Goal: Task Accomplishment & Management: Manage account settings

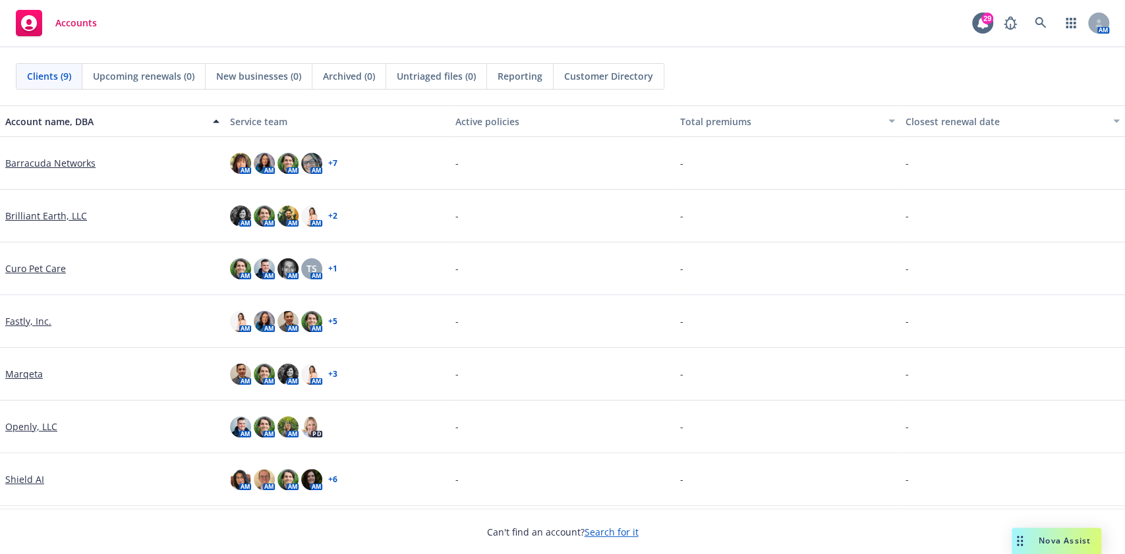
click at [27, 377] on link "Marqeta" at bounding box center [24, 374] width 38 height 14
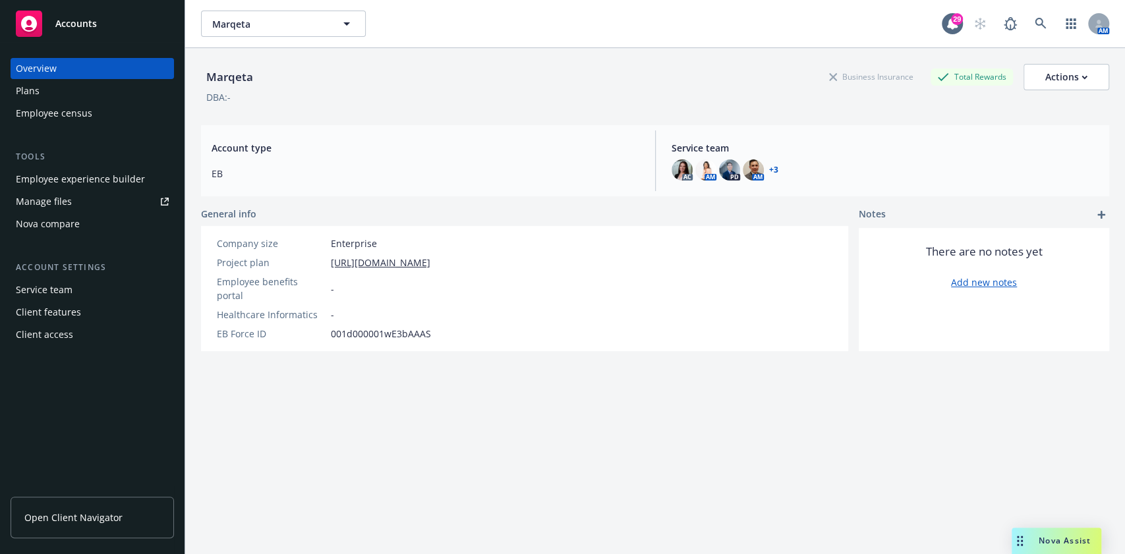
click at [103, 181] on div "Employee experience builder" at bounding box center [80, 179] width 129 height 21
click at [57, 194] on div "Manage files" at bounding box center [44, 201] width 56 height 21
click at [54, 95] on div "Plans" at bounding box center [92, 90] width 153 height 21
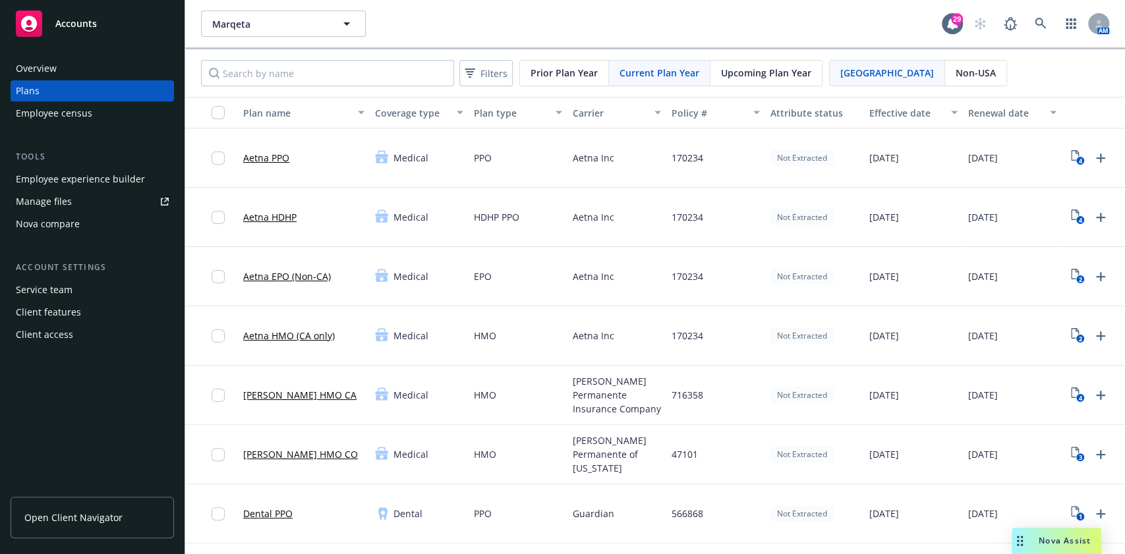
click at [757, 71] on span "Upcoming Plan Year" at bounding box center [766, 73] width 90 height 14
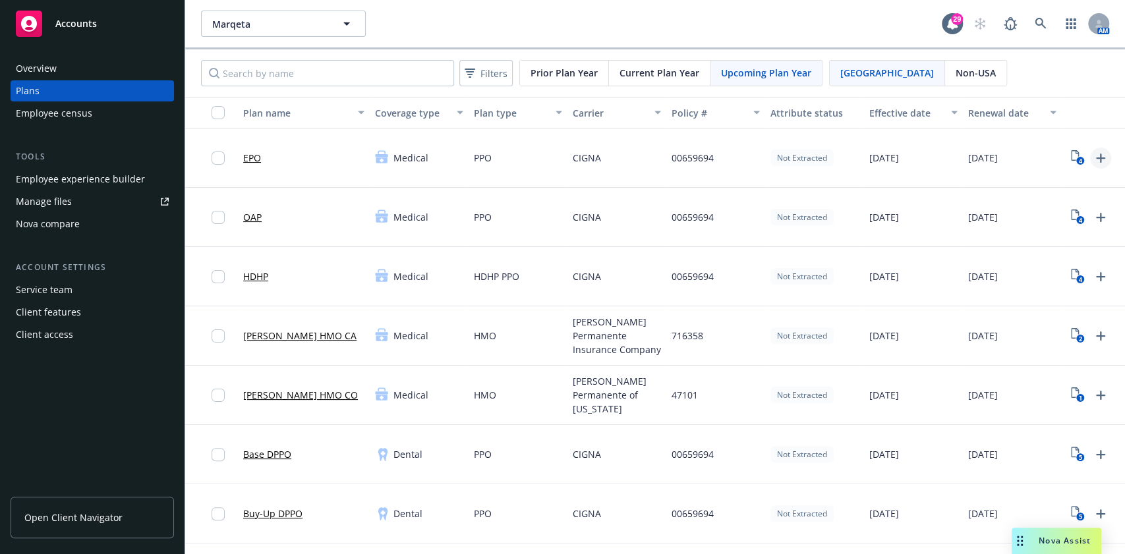
click at [1098, 158] on icon "Upload Plan Documents" at bounding box center [1101, 158] width 16 height 16
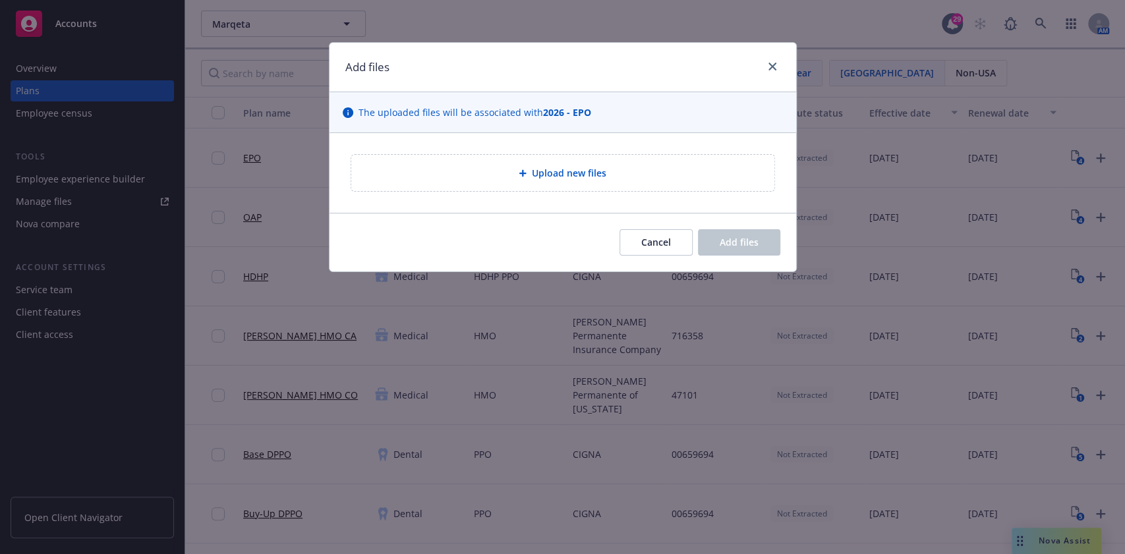
click at [543, 169] on span "Upload new files" at bounding box center [569, 173] width 74 height 14
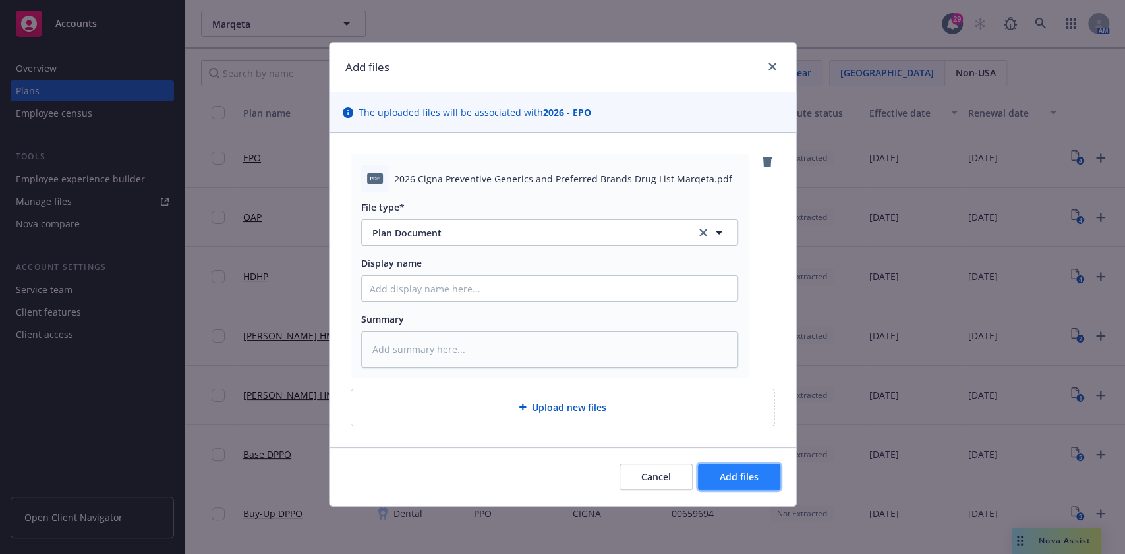
click at [721, 476] on span "Add files" at bounding box center [739, 477] width 39 height 13
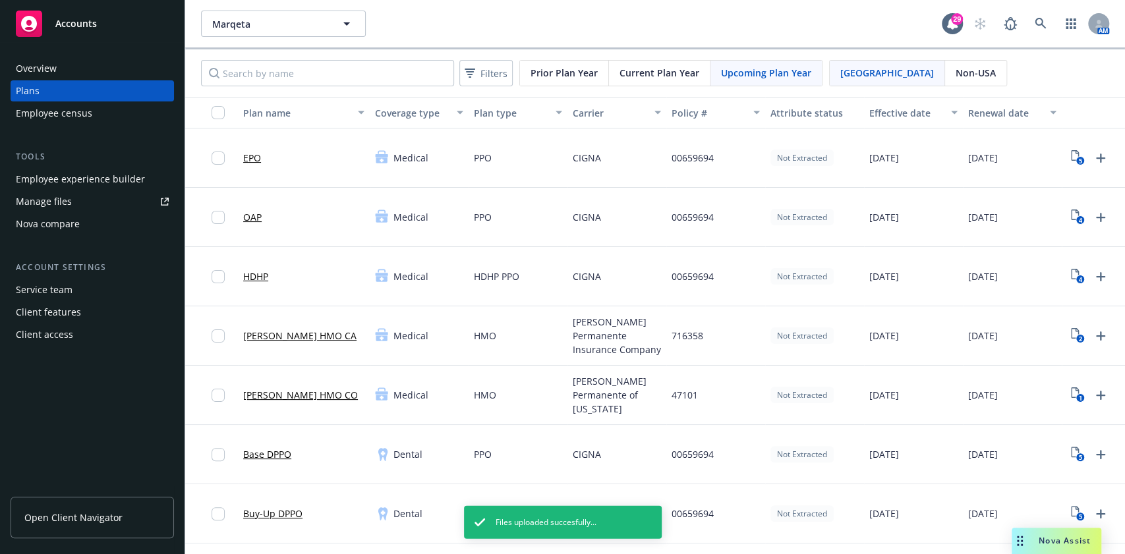
click at [1097, 215] on icon "Upload Plan Documents" at bounding box center [1101, 218] width 16 height 16
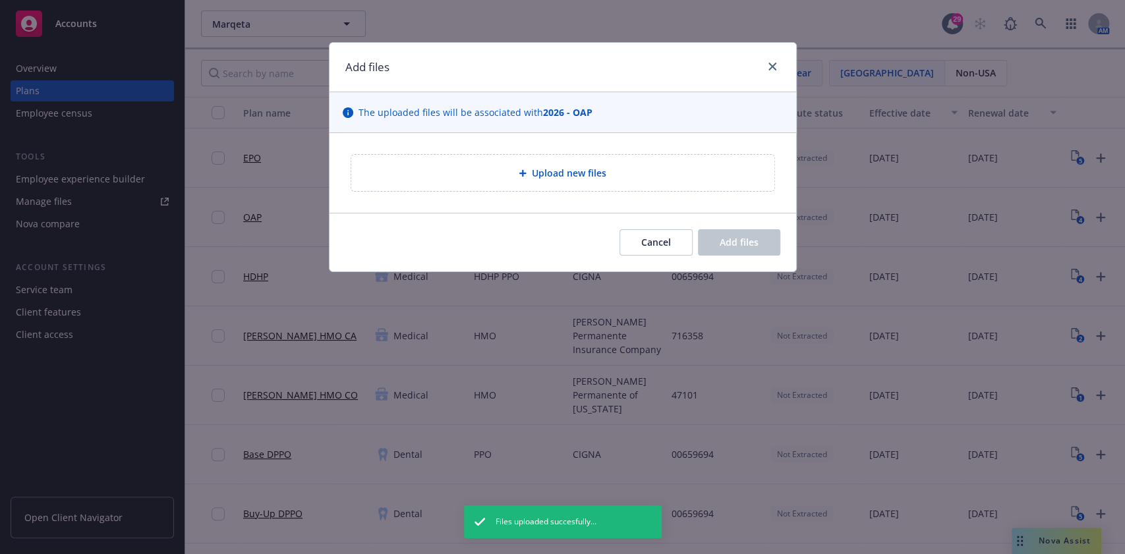
click at [592, 173] on span "Upload new files" at bounding box center [569, 173] width 74 height 14
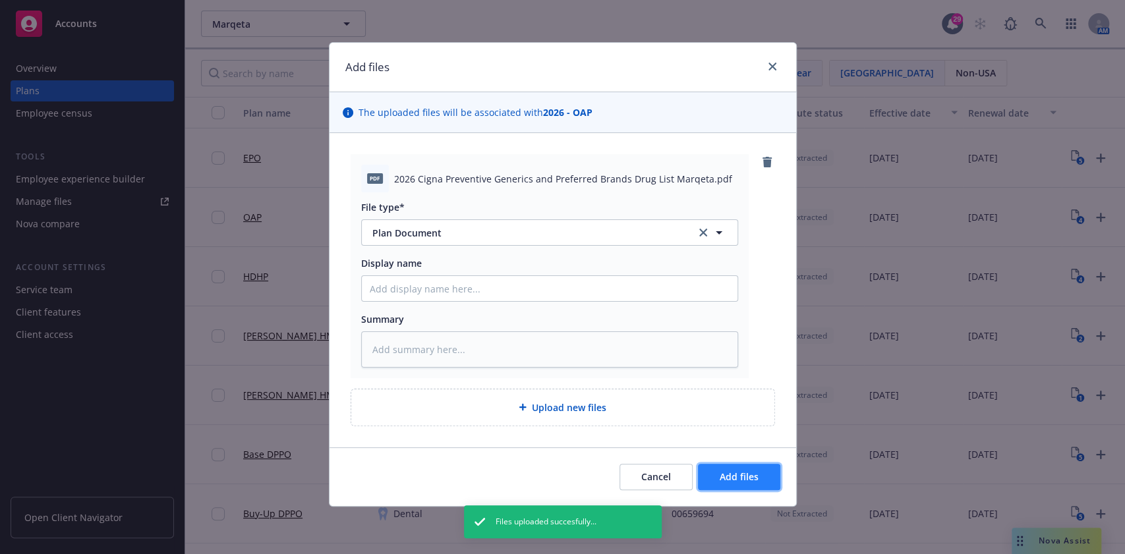
click at [736, 468] on button "Add files" at bounding box center [739, 477] width 82 height 26
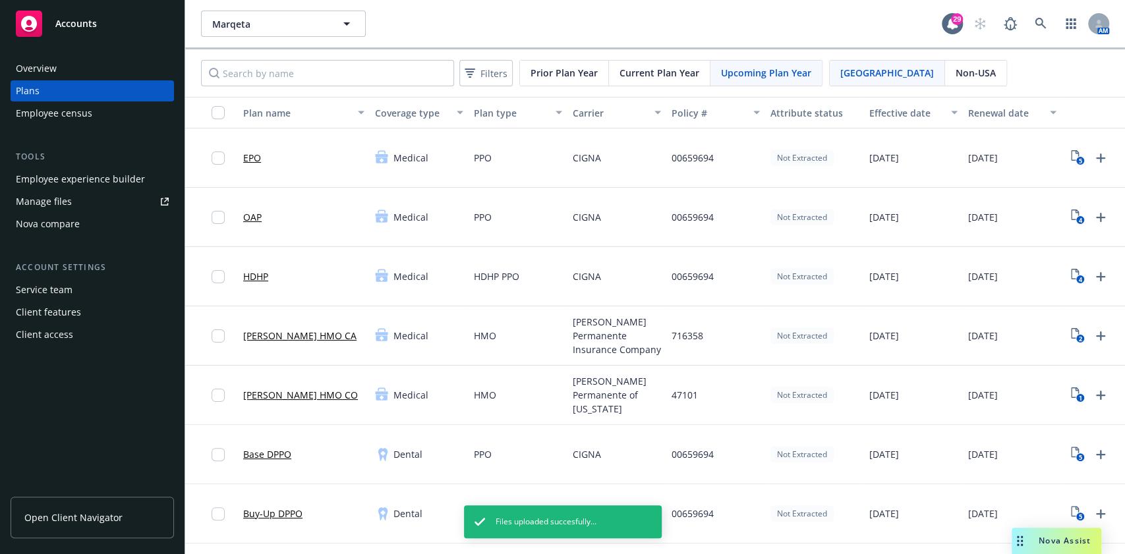
click at [1106, 275] on icon "Upload Plan Documents" at bounding box center [1101, 277] width 16 height 16
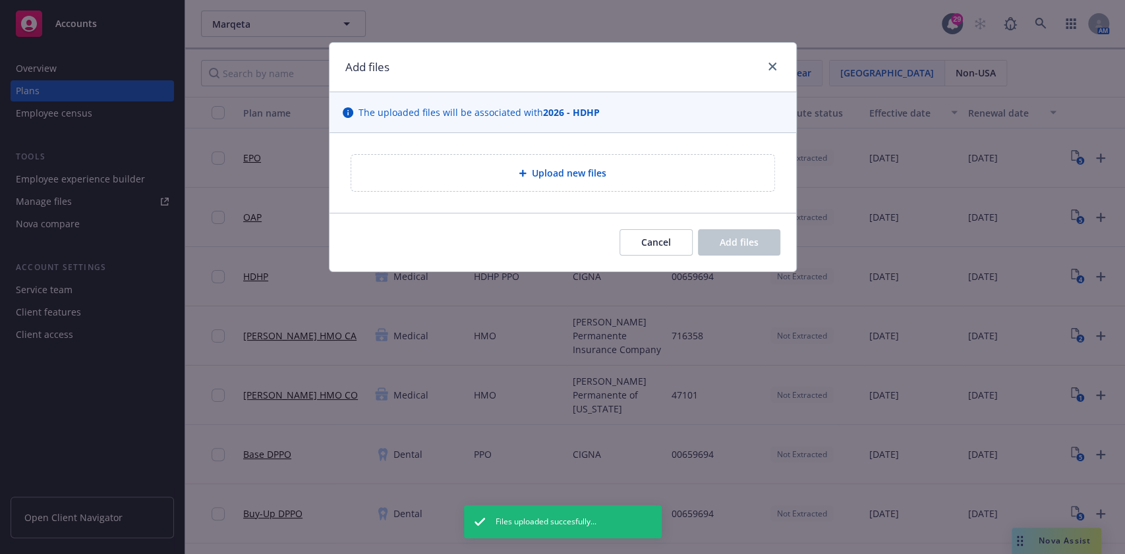
click at [576, 169] on span "Upload new files" at bounding box center [569, 173] width 74 height 14
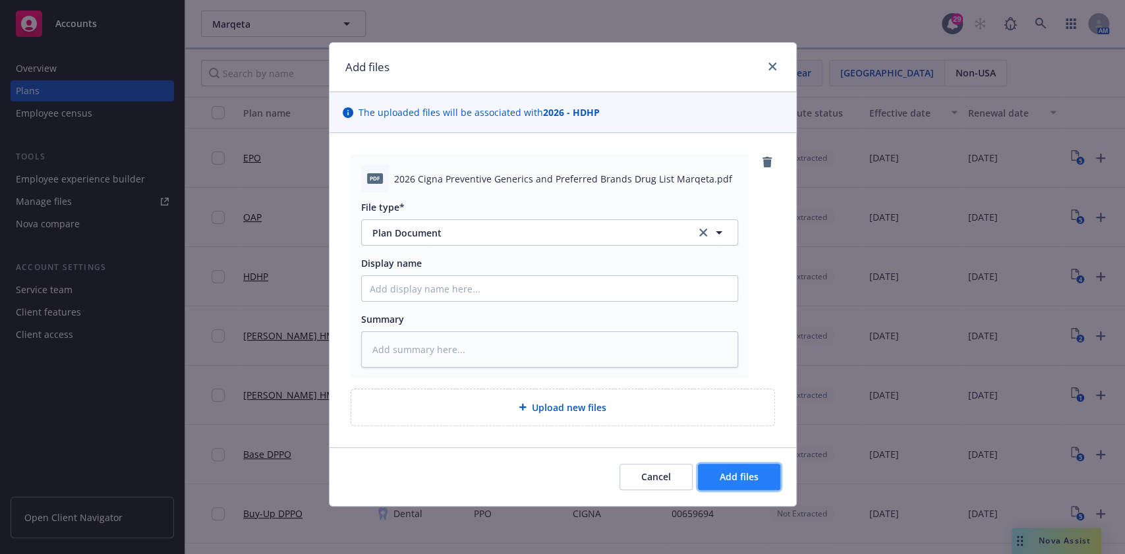
click at [762, 487] on button "Add files" at bounding box center [739, 477] width 82 height 26
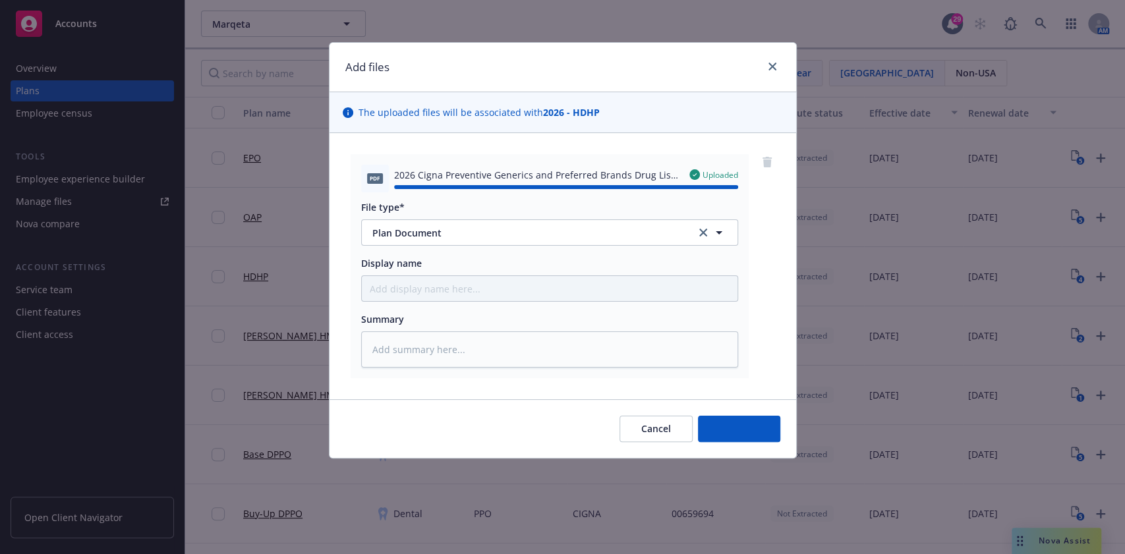
type textarea "x"
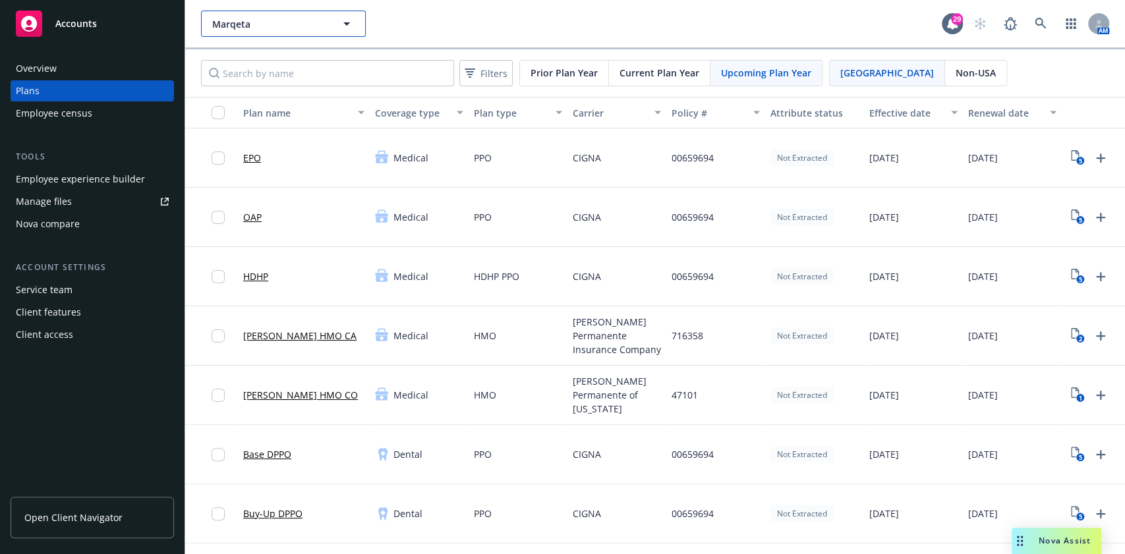
click at [297, 30] on span "Marqeta" at bounding box center [269, 24] width 114 height 14
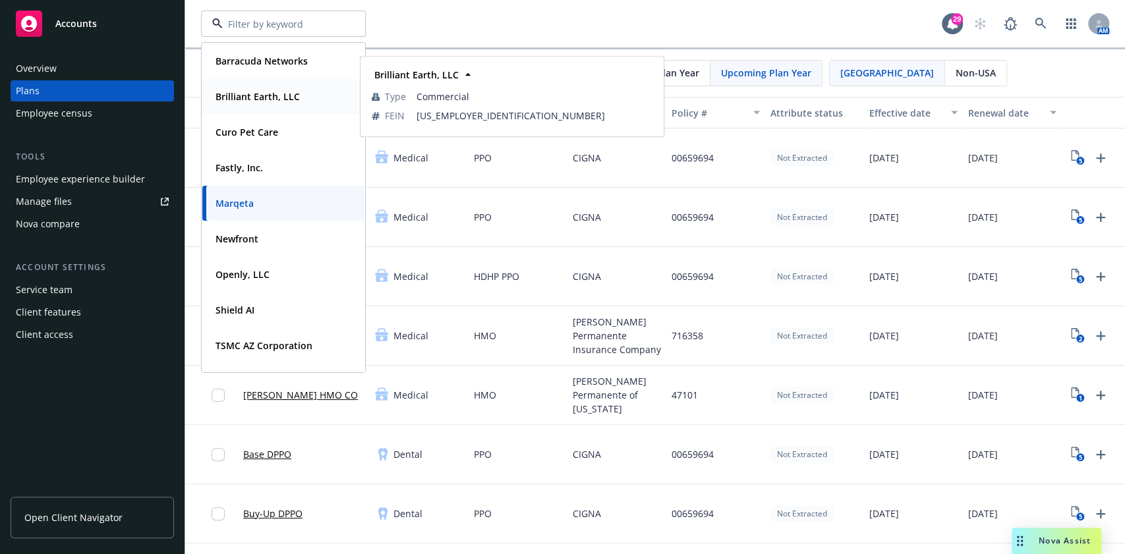
click at [270, 94] on strong "Brilliant Earth, LLC" at bounding box center [258, 96] width 84 height 13
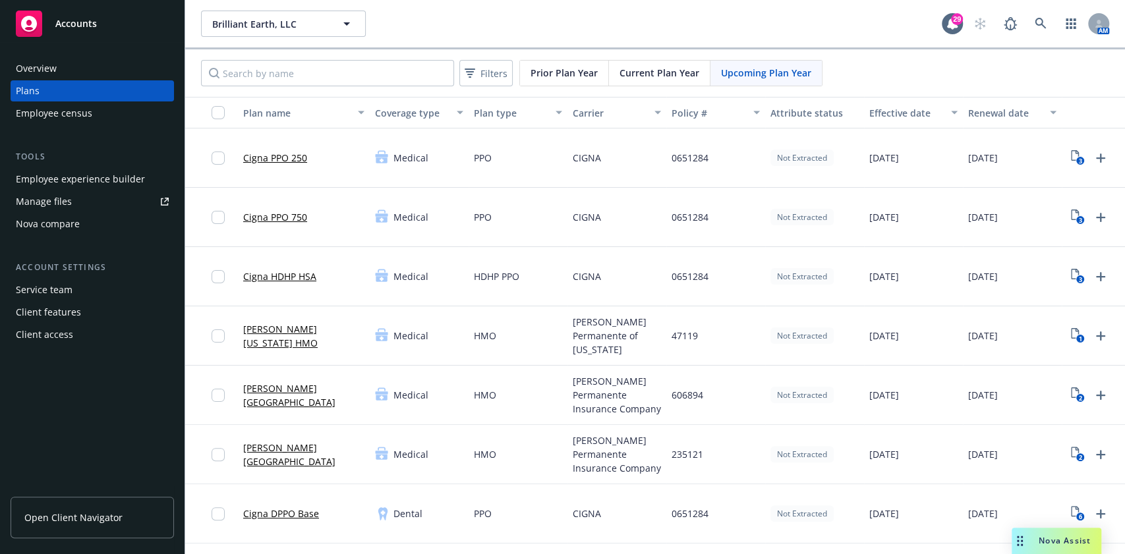
click at [111, 180] on div "Employee experience builder" at bounding box center [80, 179] width 129 height 21
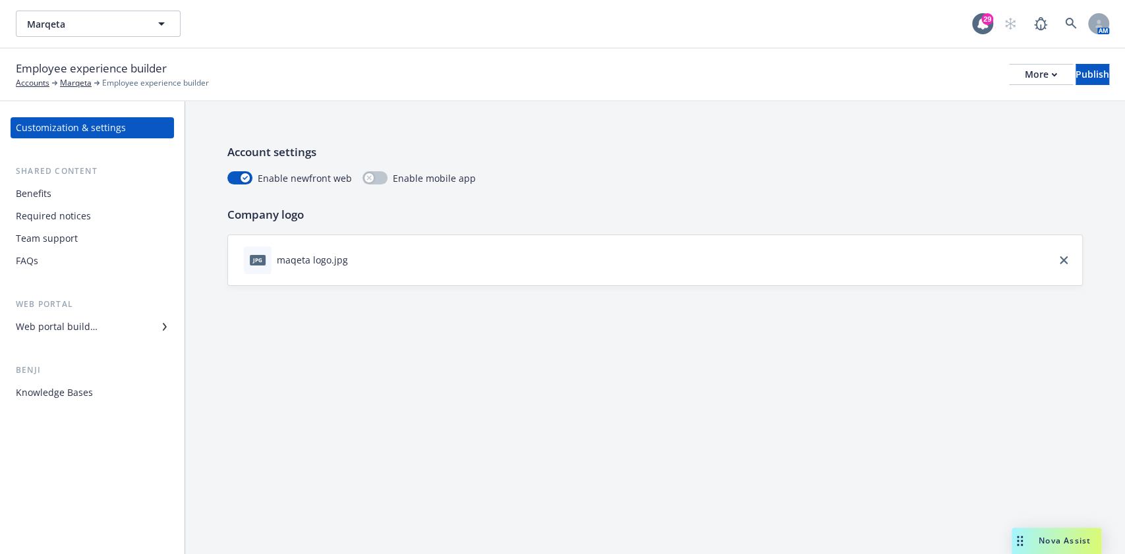
click at [94, 326] on div "Web portal builder" at bounding box center [57, 326] width 82 height 21
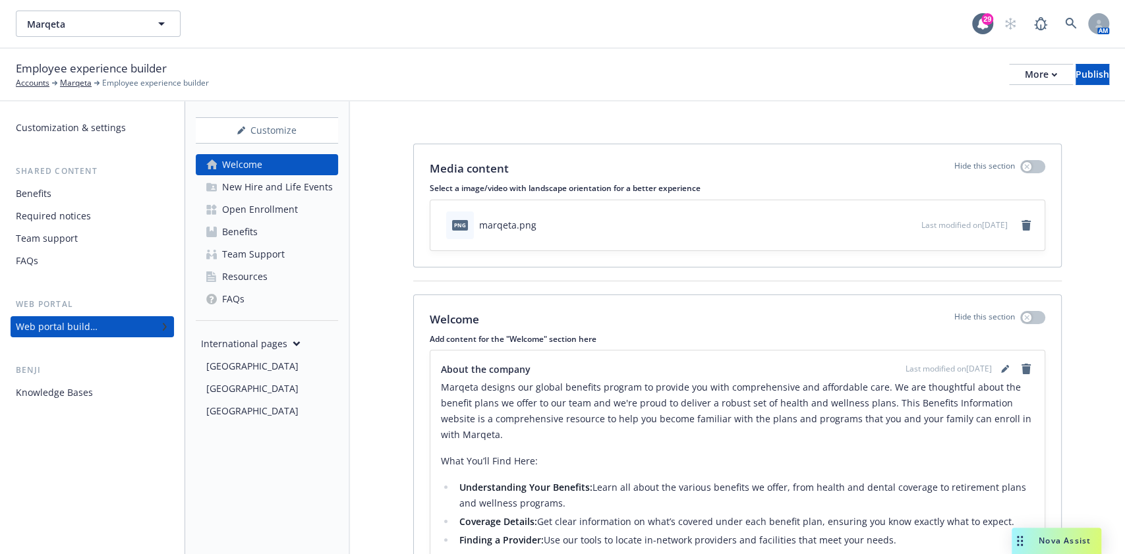
click at [259, 234] on link "Benefits" at bounding box center [267, 232] width 142 height 21
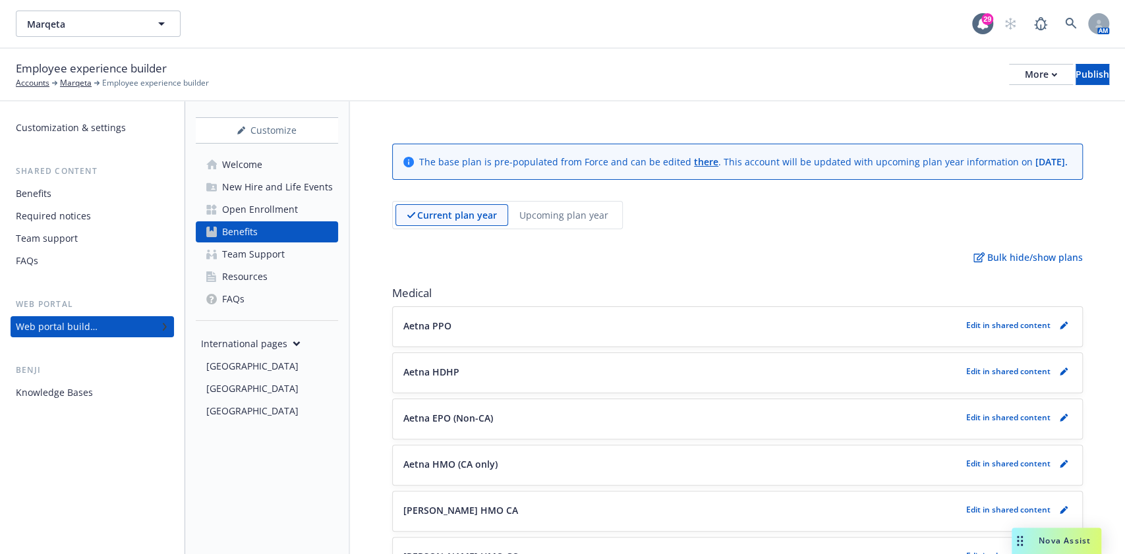
click at [570, 226] on div "Upcoming plan year" at bounding box center [563, 215] width 111 height 22
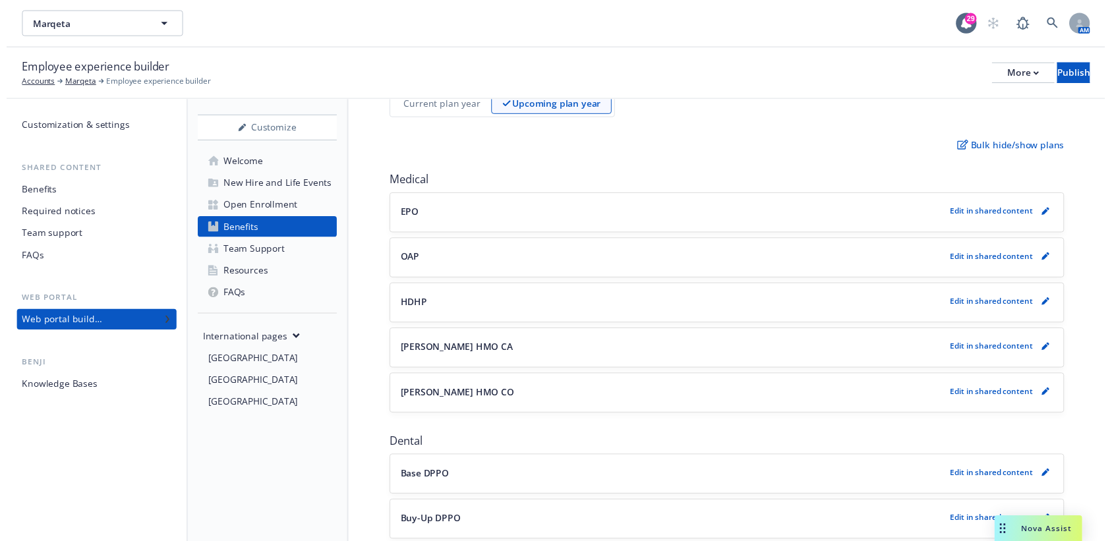
scroll to position [96, 0]
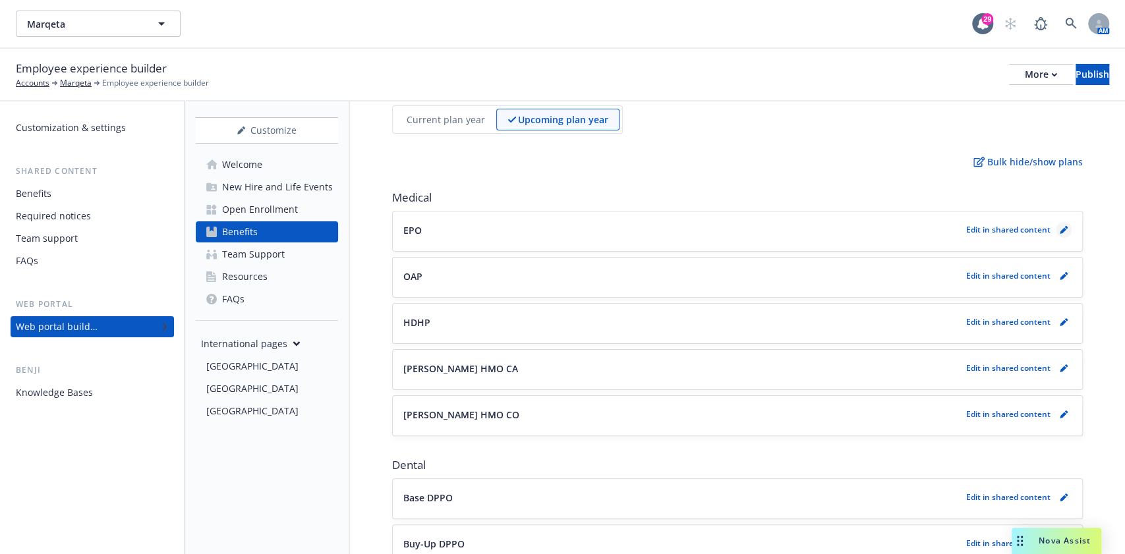
click at [1060, 234] on icon "pencil" at bounding box center [1064, 230] width 8 height 8
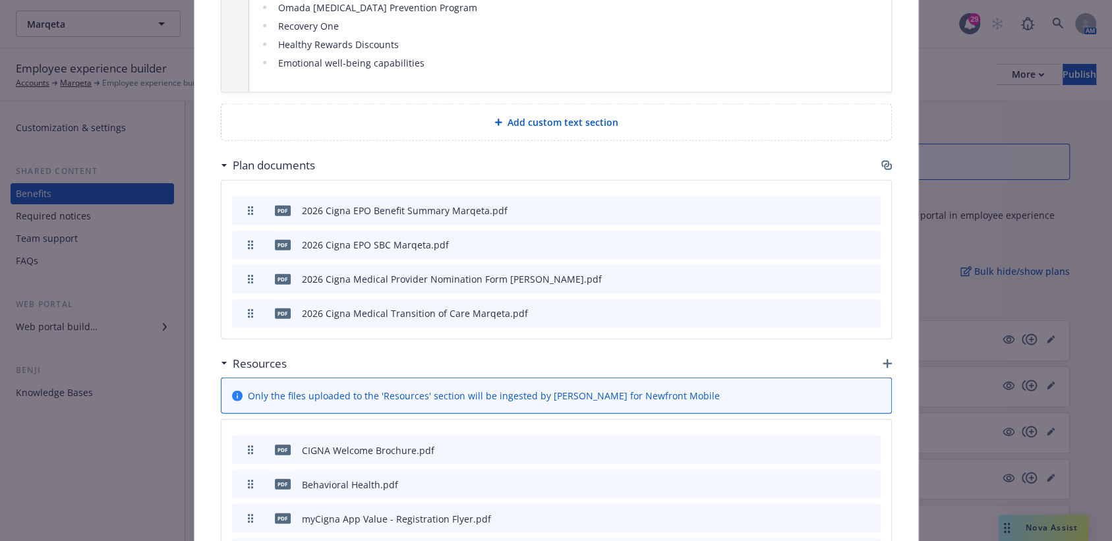
scroll to position [1888, 0]
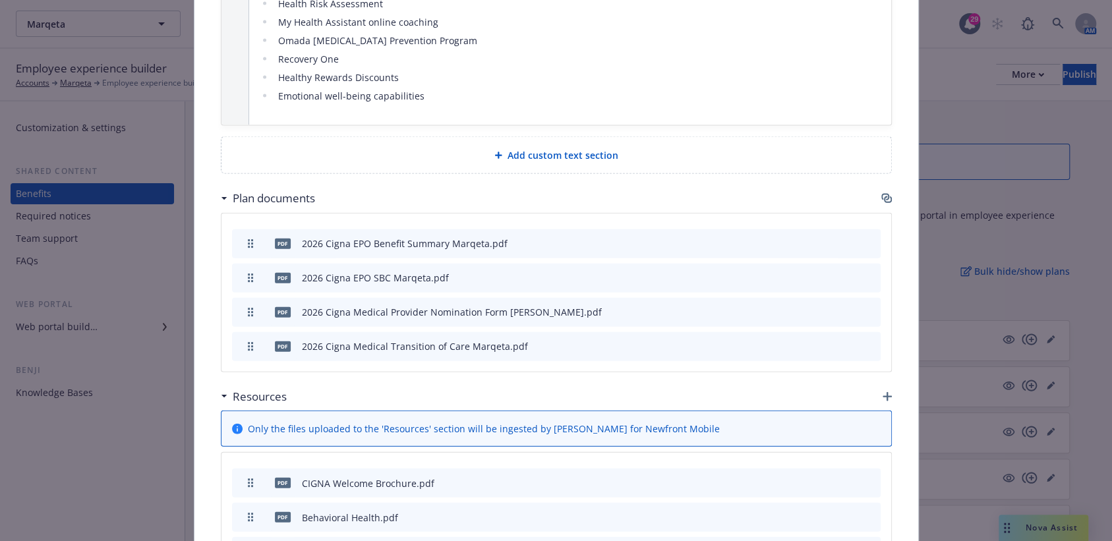
click at [881, 193] on icon "button" at bounding box center [886, 198] width 11 height 11
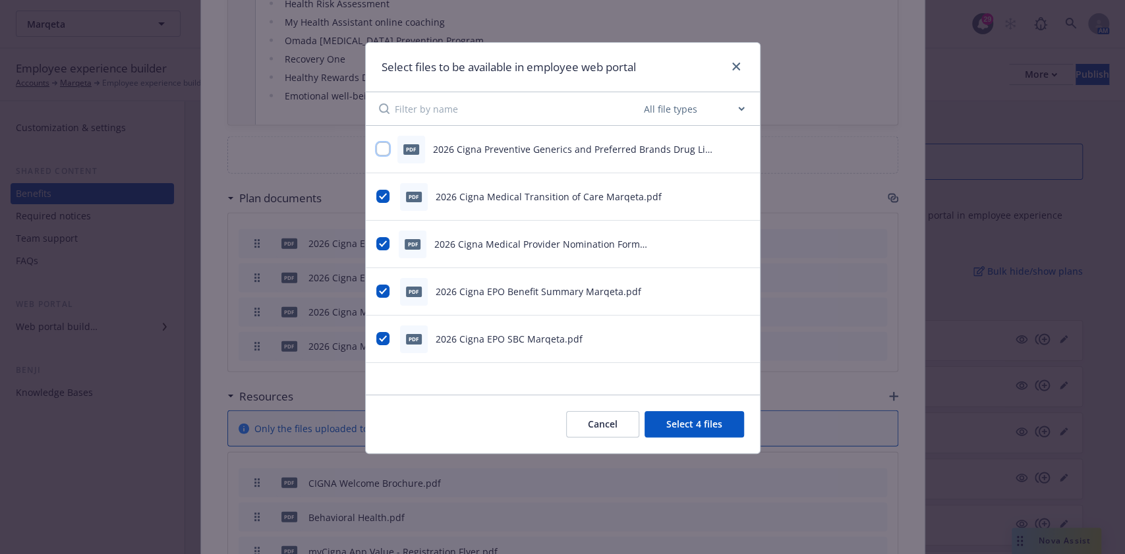
click at [379, 144] on input "checkbox" at bounding box center [382, 148] width 13 height 13
click at [386, 156] on div at bounding box center [382, 149] width 13 height 14
click at [385, 148] on input "checkbox" at bounding box center [382, 148] width 13 height 13
checkbox input "false"
click at [612, 425] on button "Cancel" at bounding box center [602, 424] width 73 height 26
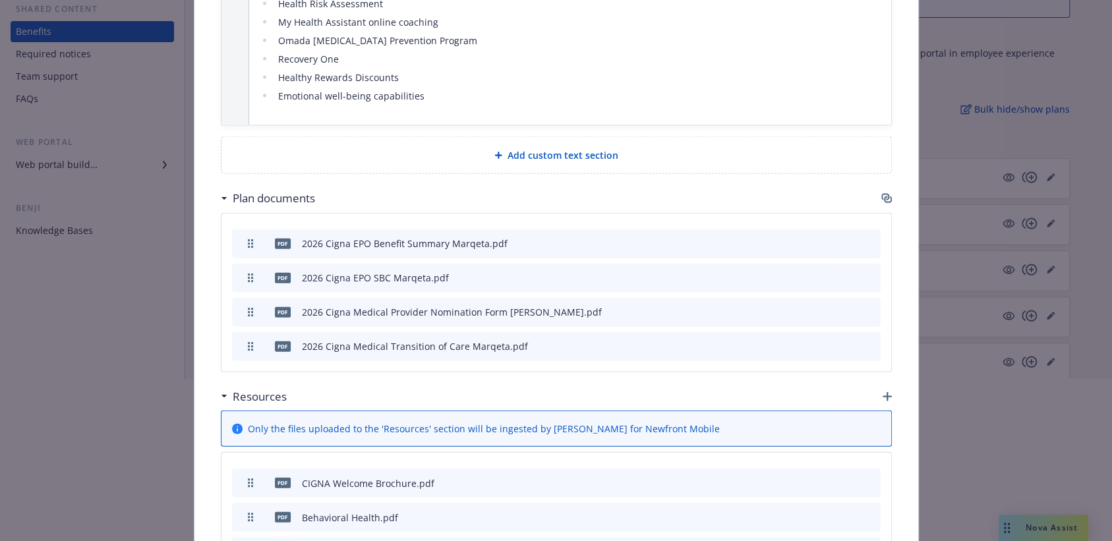
scroll to position [179, 0]
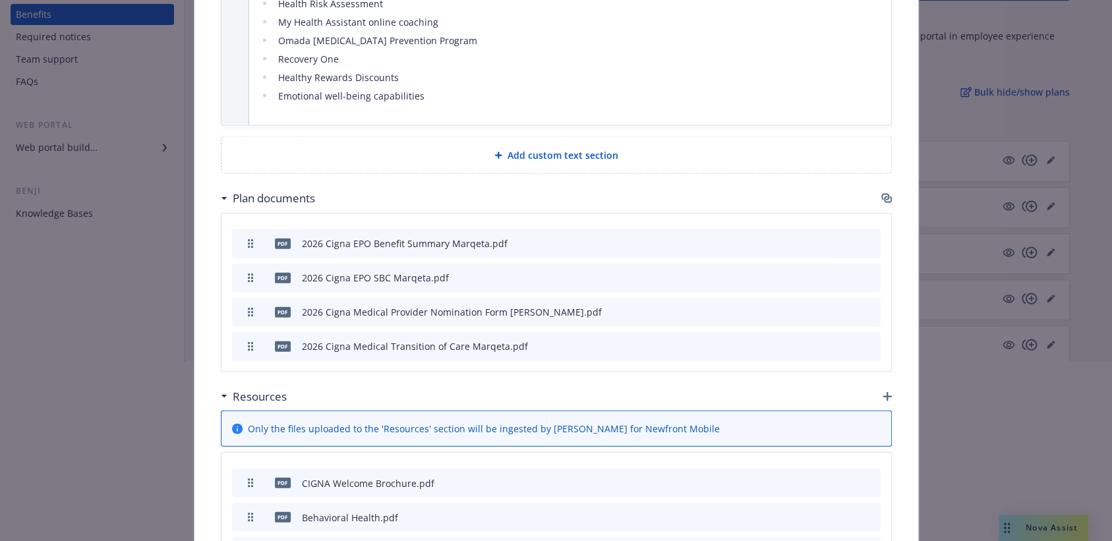
drag, startPoint x: 1103, startPoint y: 410, endPoint x: 1103, endPoint y: 454, distance: 44.2
click at [1103, 446] on div at bounding box center [556, 404] width 1112 height 84
click at [1109, 487] on div at bounding box center [556, 488] width 1112 height 84
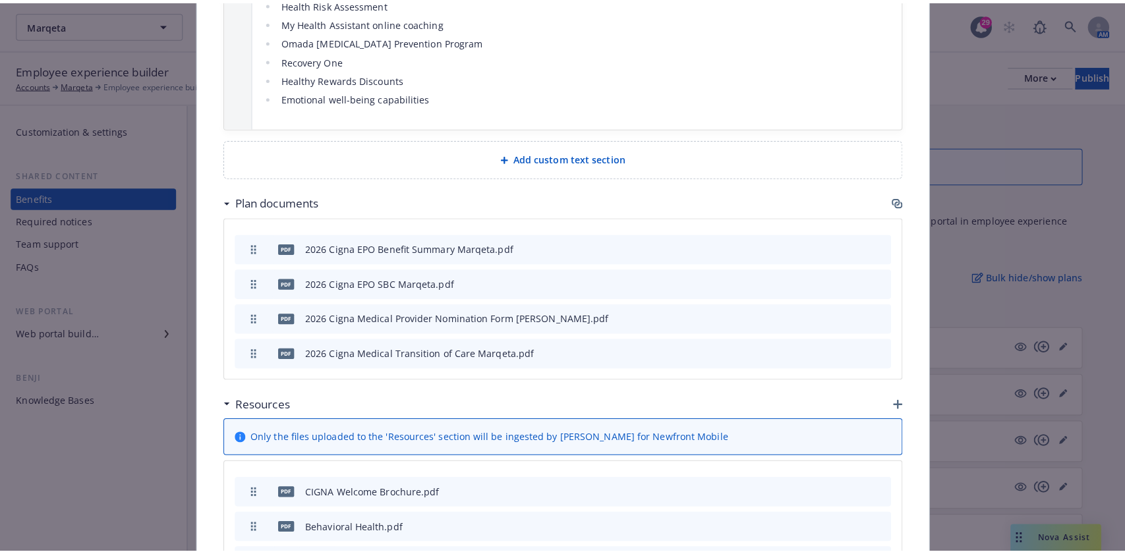
scroll to position [2180, 0]
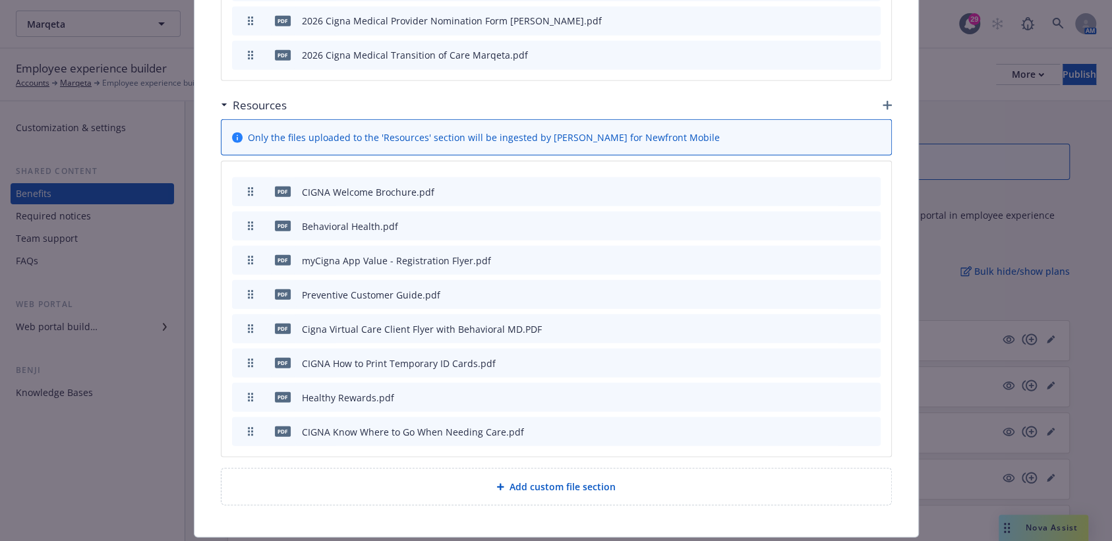
click at [551, 480] on span "Add custom file section" at bounding box center [563, 487] width 106 height 14
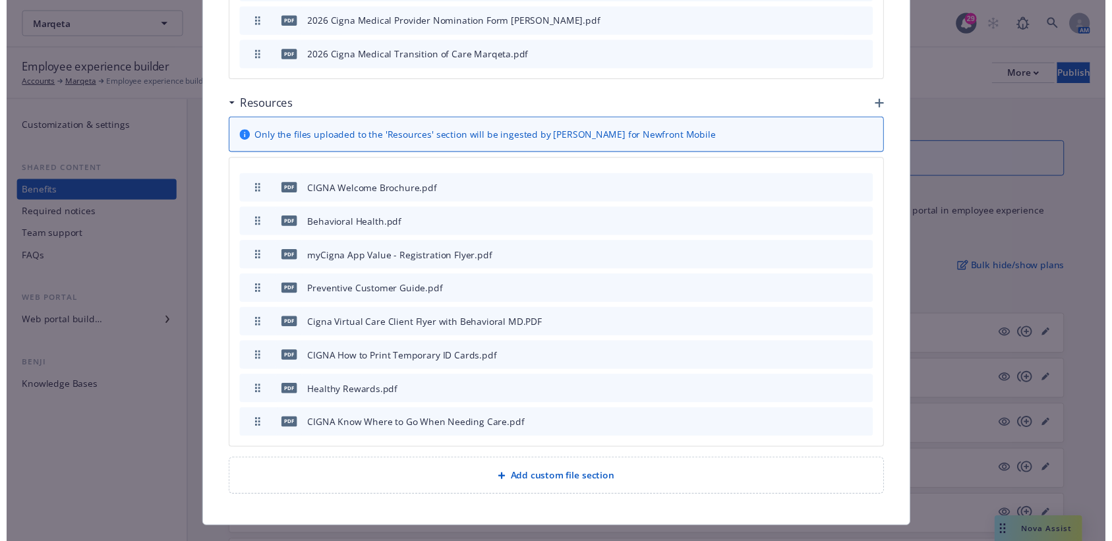
scroll to position [2166, 0]
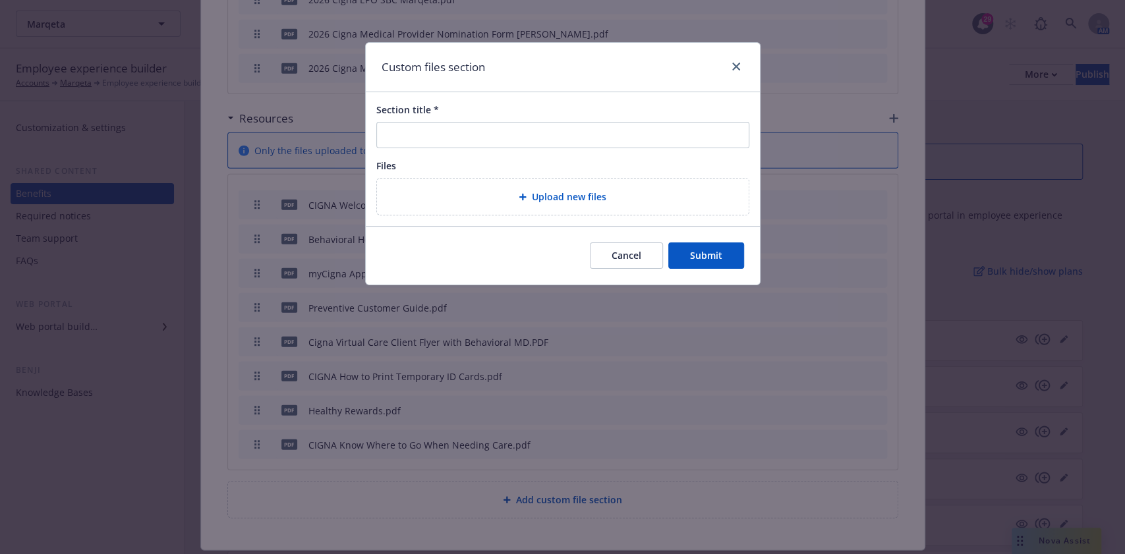
click at [608, 257] on button "Cancel" at bounding box center [626, 256] width 73 height 26
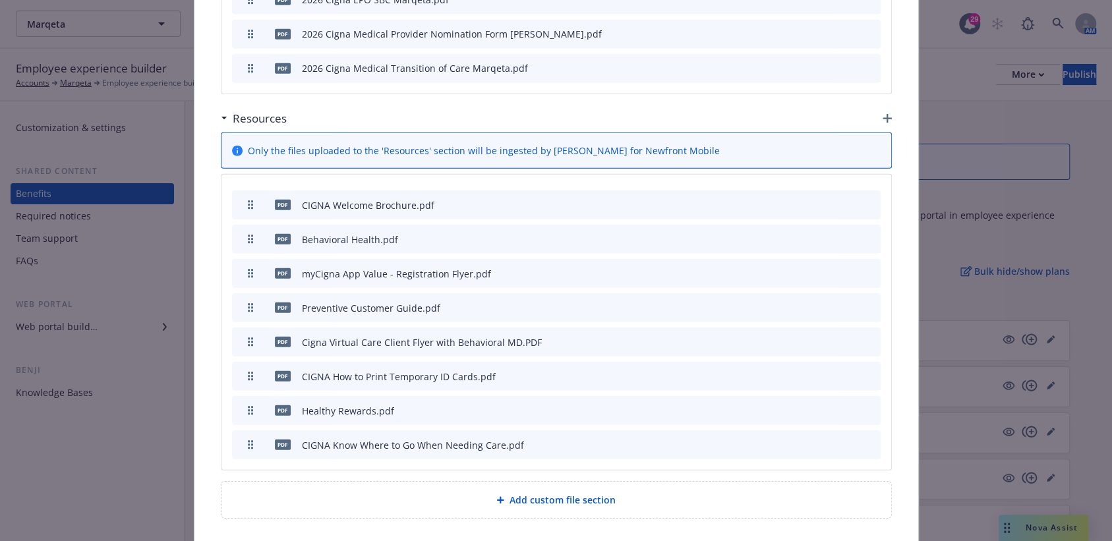
click at [883, 114] on icon "button" at bounding box center [887, 118] width 9 height 9
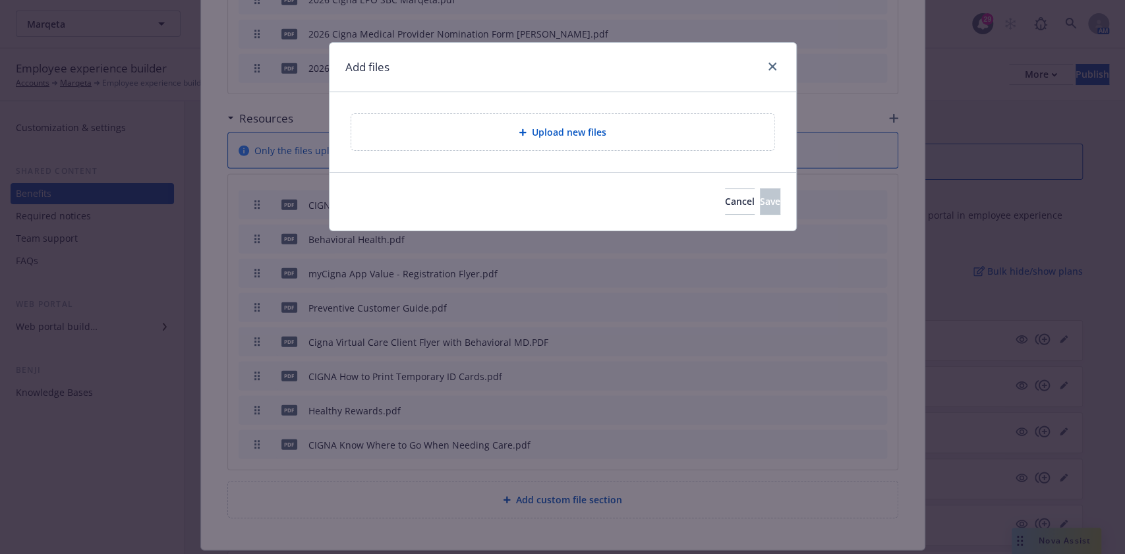
click at [528, 129] on div at bounding box center [525, 133] width 13 height 8
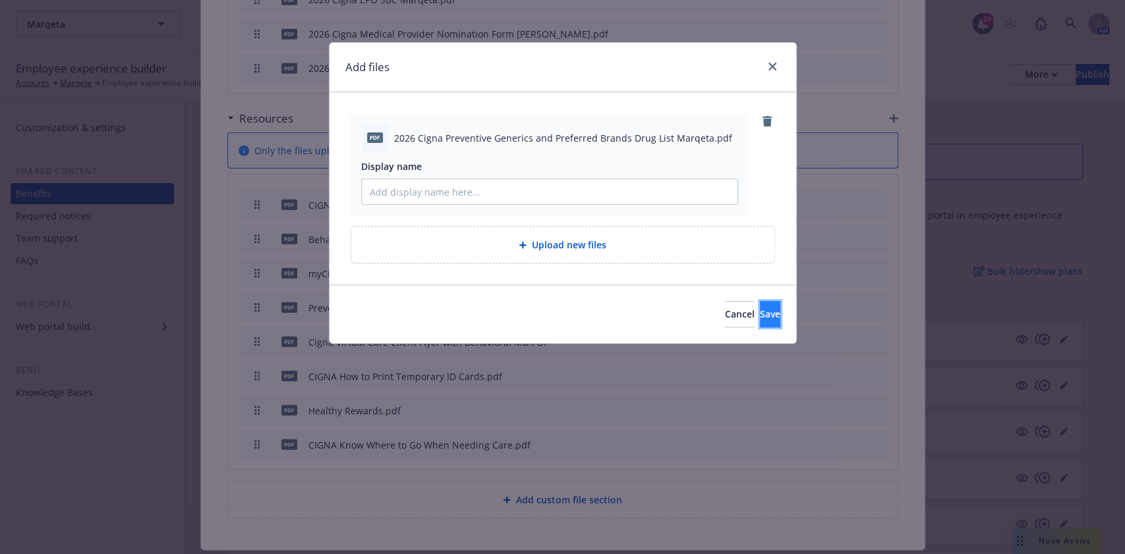
click at [760, 316] on button "Save" at bounding box center [770, 314] width 20 height 26
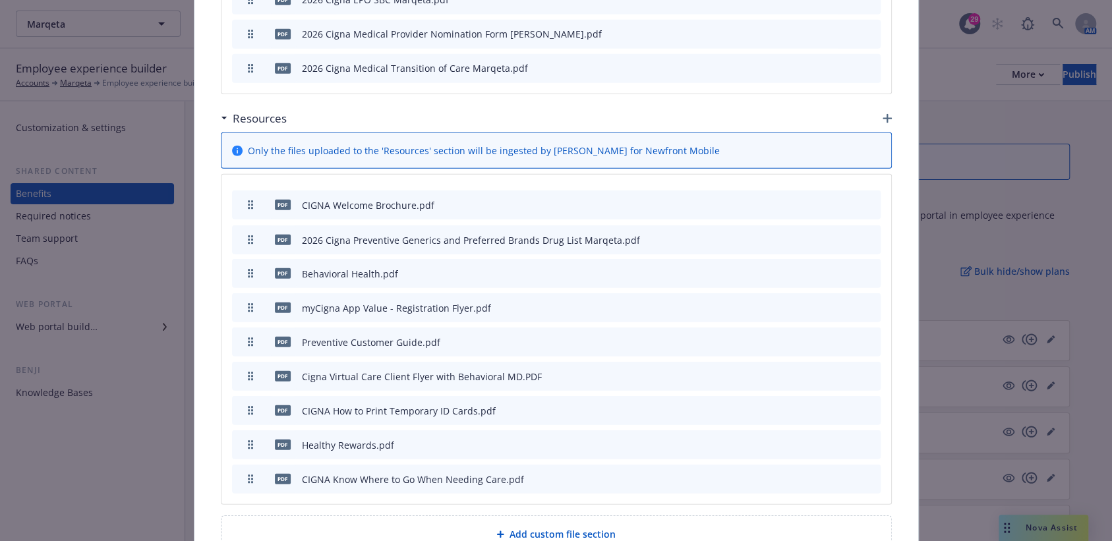
drag, startPoint x: 240, startPoint y: 446, endPoint x: 235, endPoint y: 206, distance: 239.4
click at [803, 233] on button at bounding box center [807, 240] width 8 height 14
click at [802, 237] on icon "button" at bounding box center [805, 240] width 7 height 7
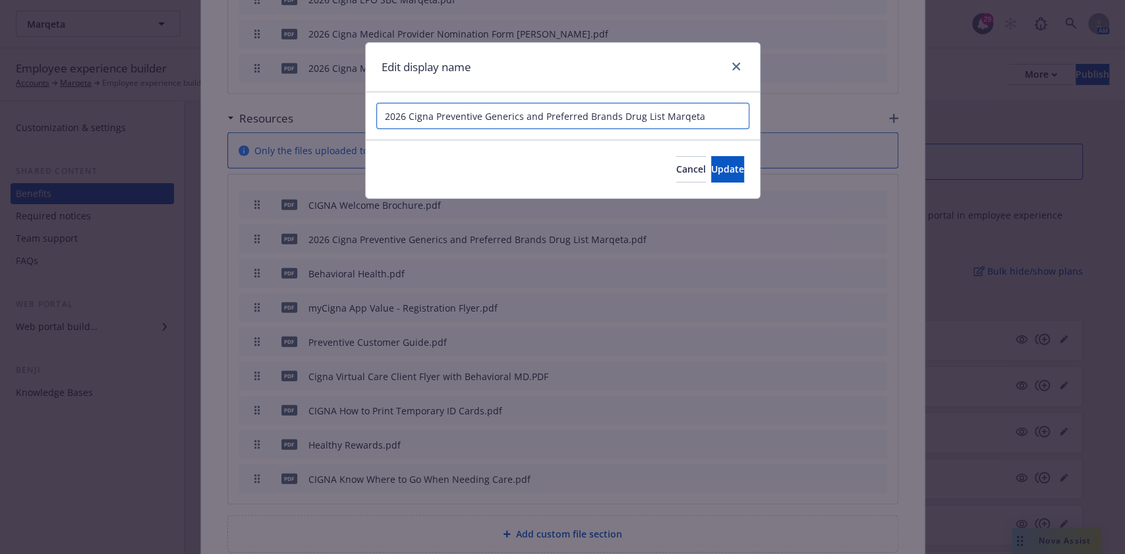
click at [661, 109] on input "2026 Cigna Preventive Generics and Preferred Brands Drug List Marqeta" at bounding box center [562, 116] width 373 height 26
type input "2026 Cigna Preventive Generics and Preferred Brands Drug List"
click at [711, 168] on span "Update" at bounding box center [727, 169] width 33 height 13
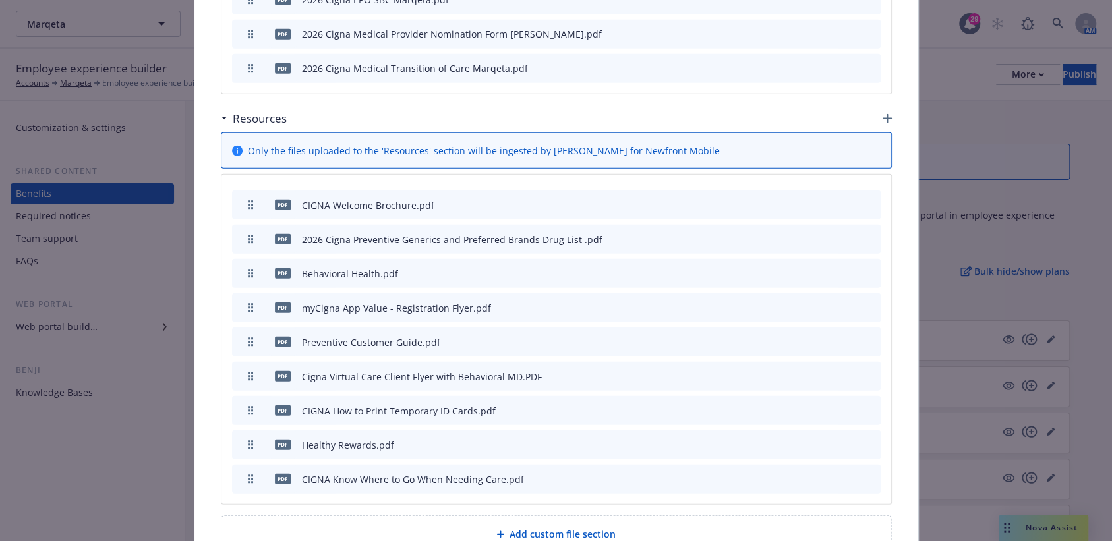
click at [834, 233] on div at bounding box center [839, 240] width 73 height 14
click at [841, 234] on icon "preview file" at bounding box center [847, 238] width 12 height 9
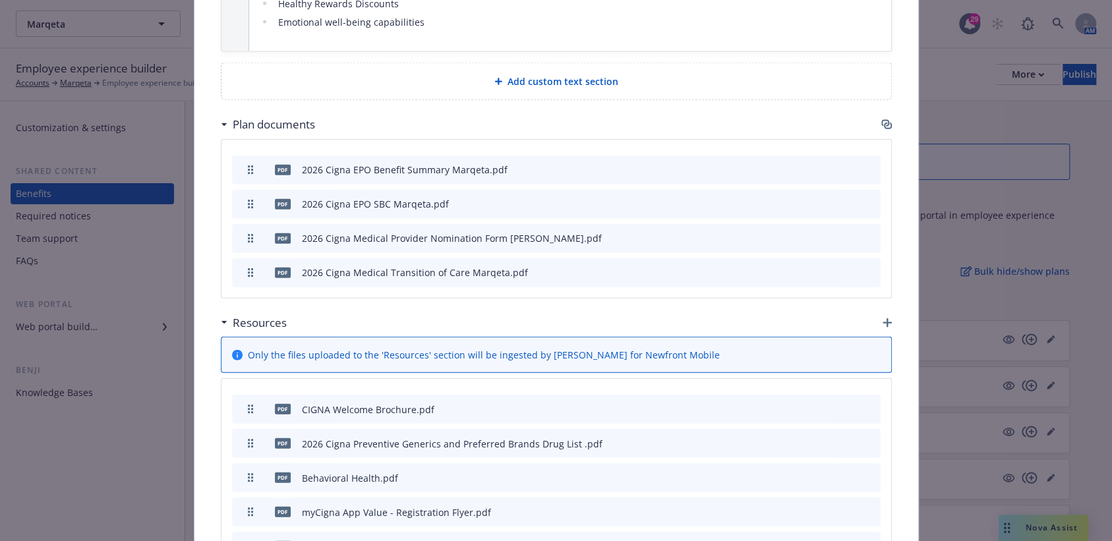
scroll to position [1913, 0]
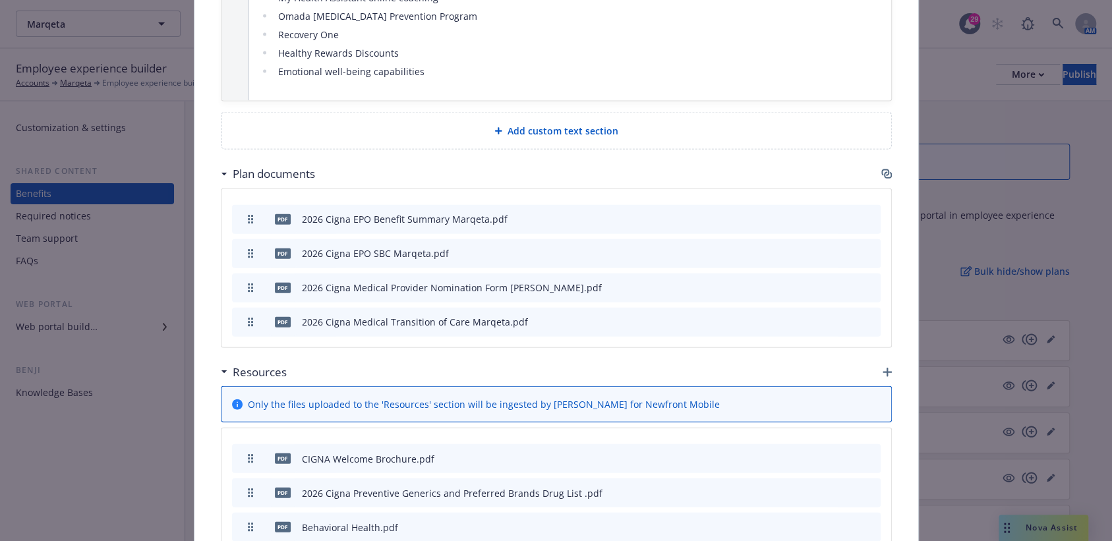
click at [881, 169] on icon "button" at bounding box center [886, 174] width 11 height 11
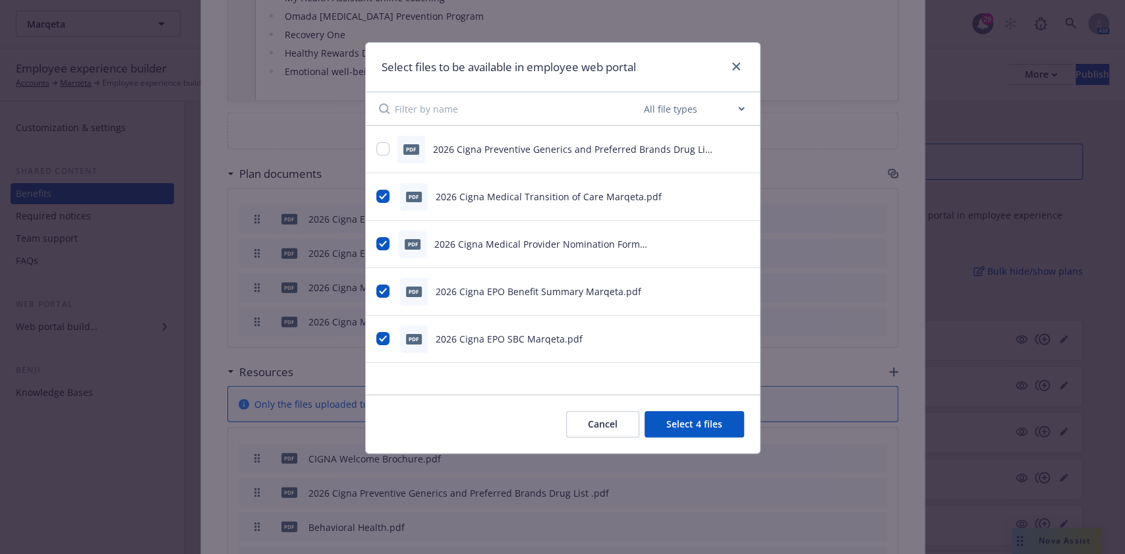
click at [389, 145] on div at bounding box center [382, 149] width 13 height 14
click at [382, 145] on input "checkbox" at bounding box center [382, 148] width 13 height 13
checkbox input "true"
click at [678, 420] on button "Select 5 files" at bounding box center [695, 424] width 100 height 26
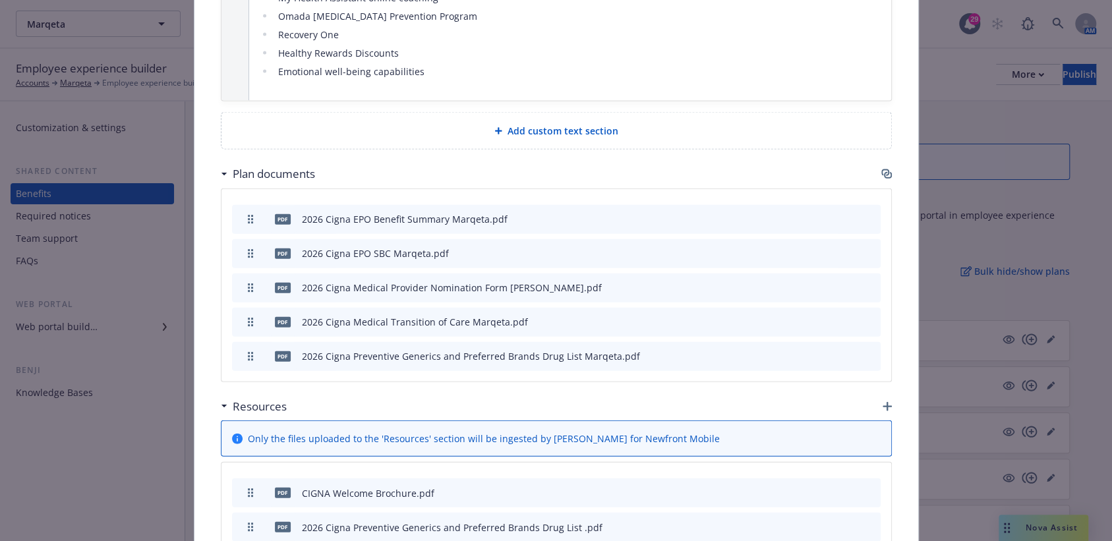
click at [847, 349] on button "preview file" at bounding box center [847, 355] width 15 height 12
click at [864, 350] on icon "archive file" at bounding box center [868, 355] width 9 height 11
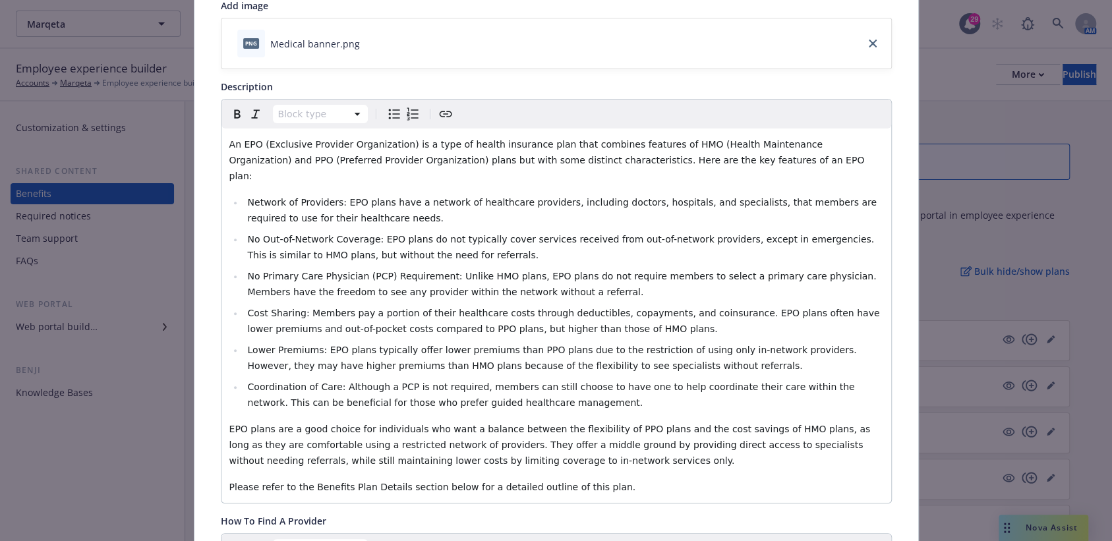
scroll to position [0, 0]
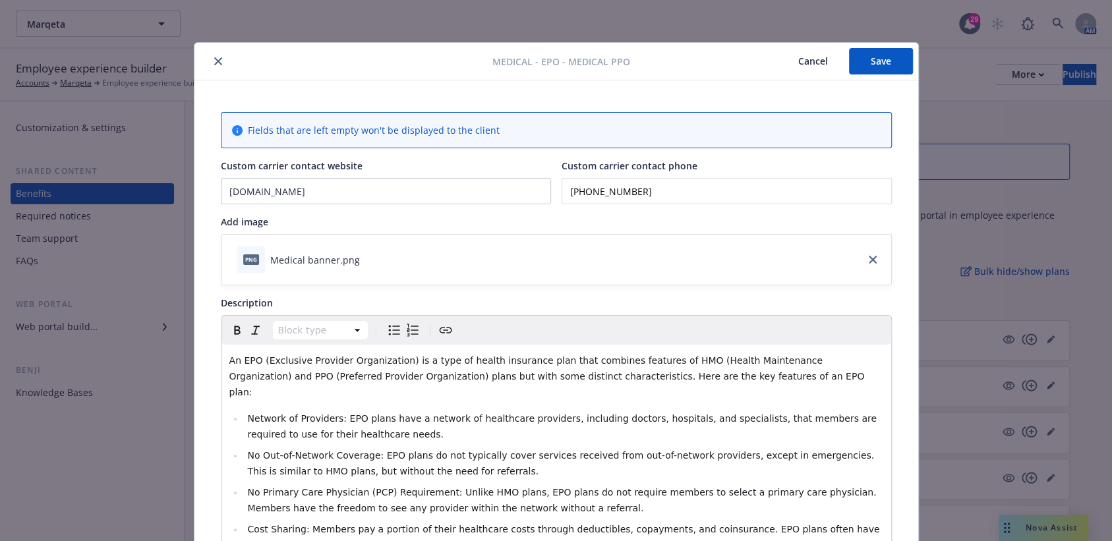
click at [872, 69] on button "Save" at bounding box center [881, 61] width 64 height 26
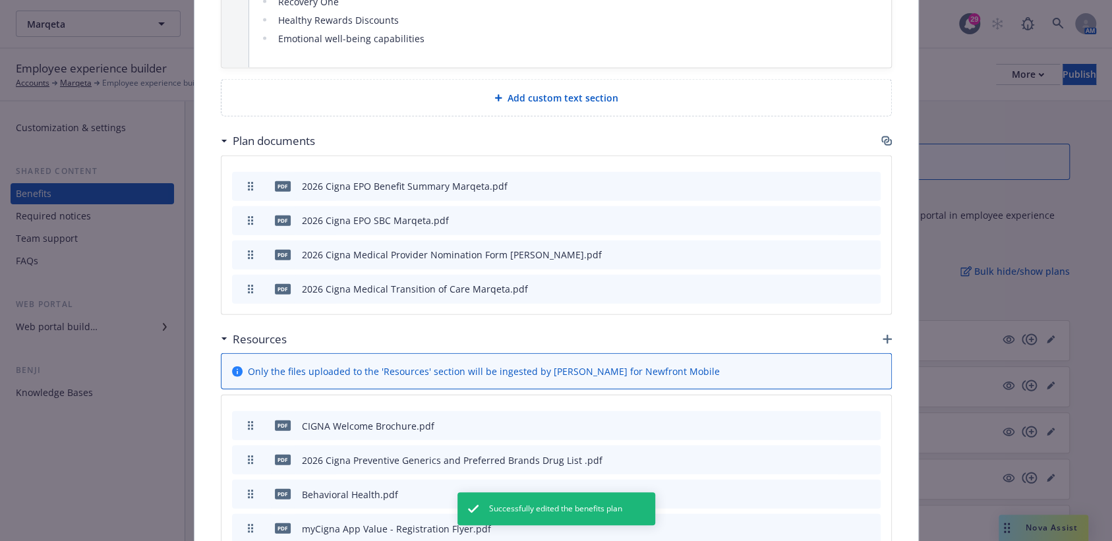
scroll to position [1962, 0]
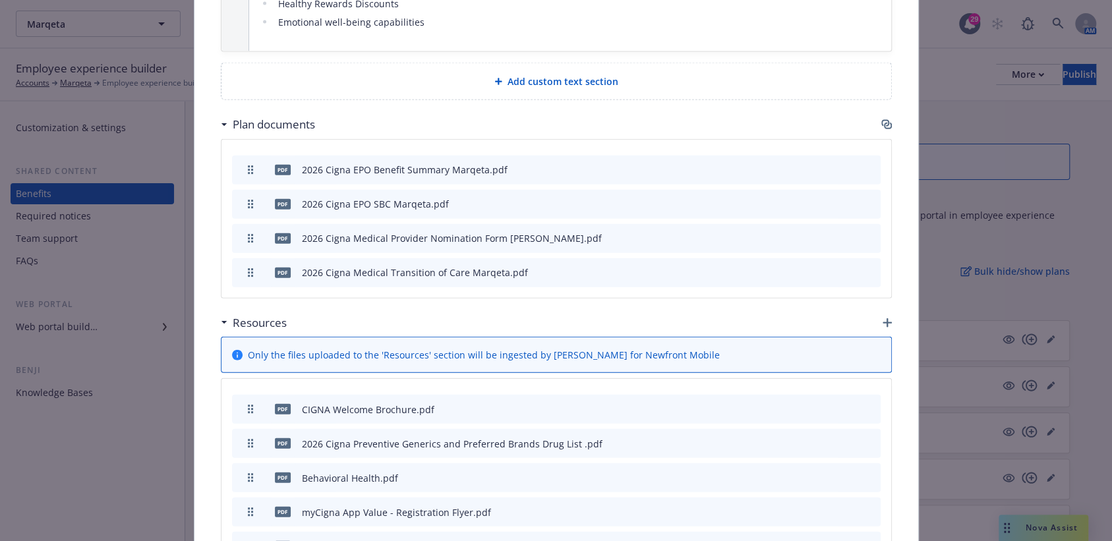
click at [866, 438] on icon "archive file" at bounding box center [869, 443] width 11 height 11
click at [874, 111] on div "Plan documents" at bounding box center [556, 125] width 671 height 28
click at [882, 111] on div "Plan documents" at bounding box center [556, 125] width 671 height 28
click at [881, 119] on icon "button" at bounding box center [886, 124] width 11 height 11
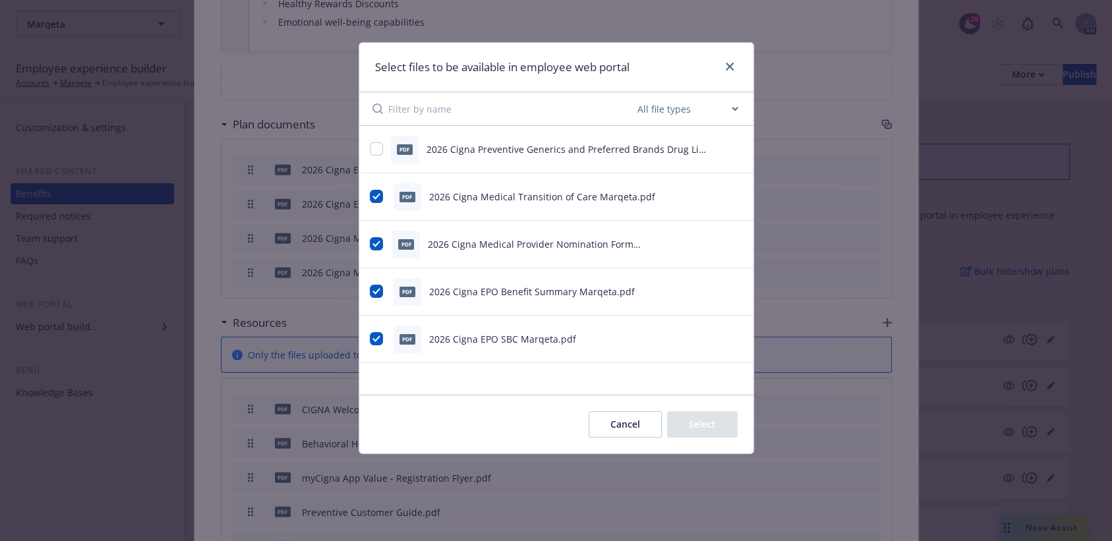
checkbox input "true"
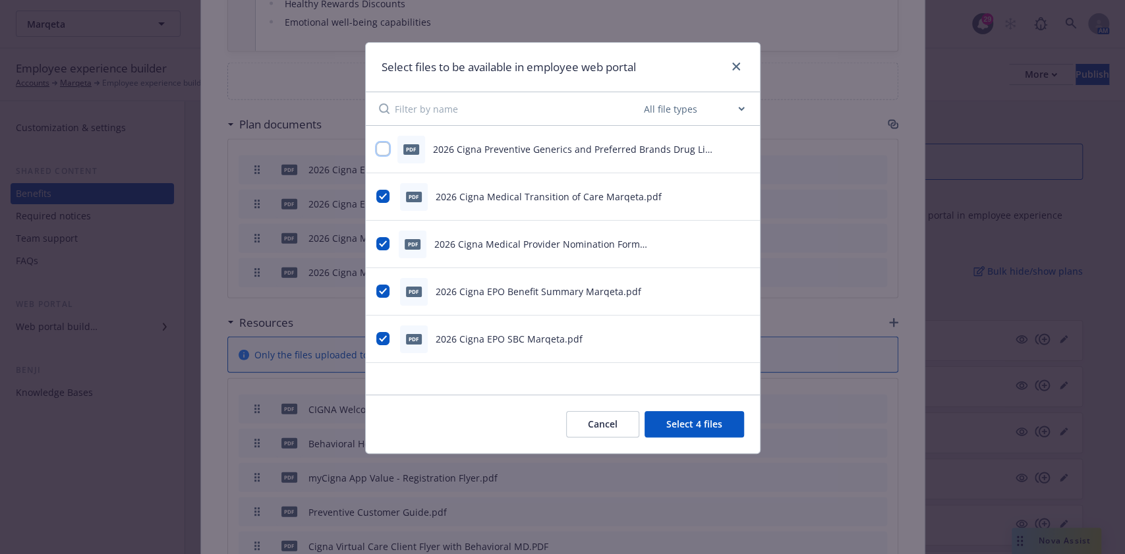
click at [378, 150] on input "checkbox" at bounding box center [382, 148] width 13 height 13
click at [387, 151] on input "checkbox" at bounding box center [382, 148] width 13 height 13
checkbox input "false"
click at [701, 435] on button "Select 4 files" at bounding box center [695, 424] width 100 height 26
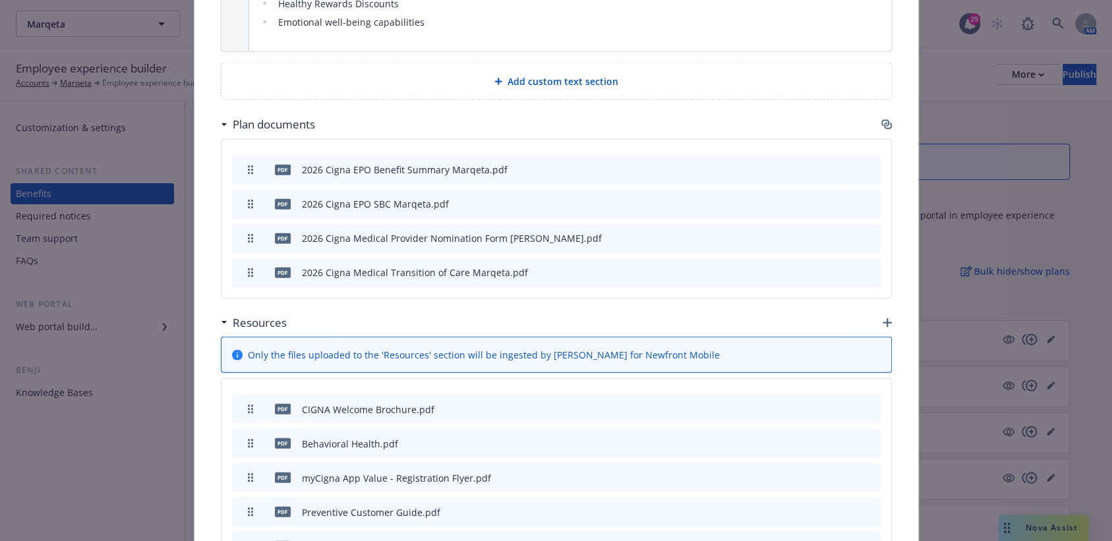
click at [883, 318] on icon "button" at bounding box center [887, 322] width 9 height 9
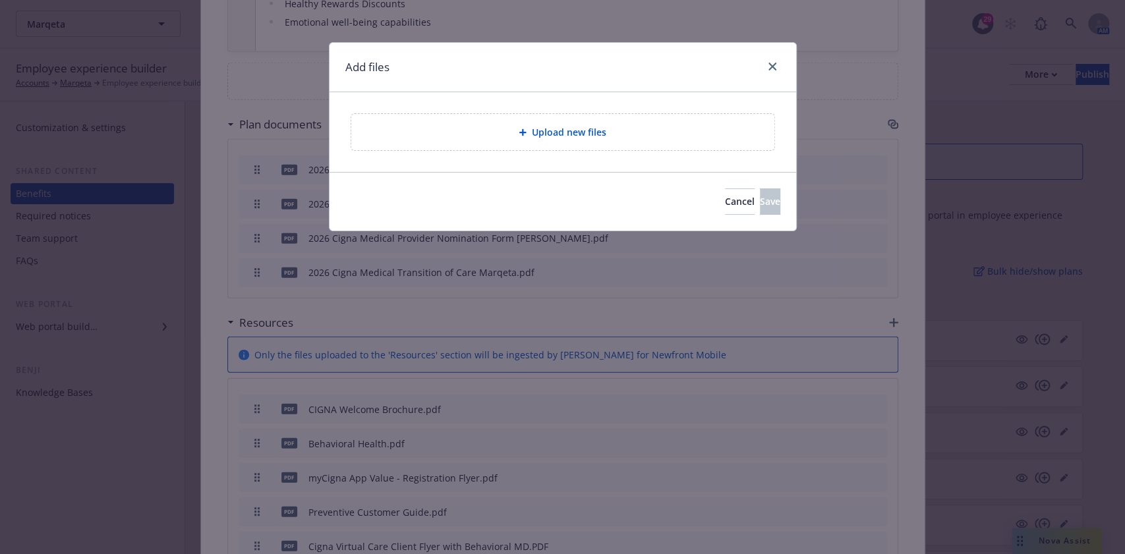
click at [545, 132] on span "Upload new files" at bounding box center [569, 132] width 74 height 14
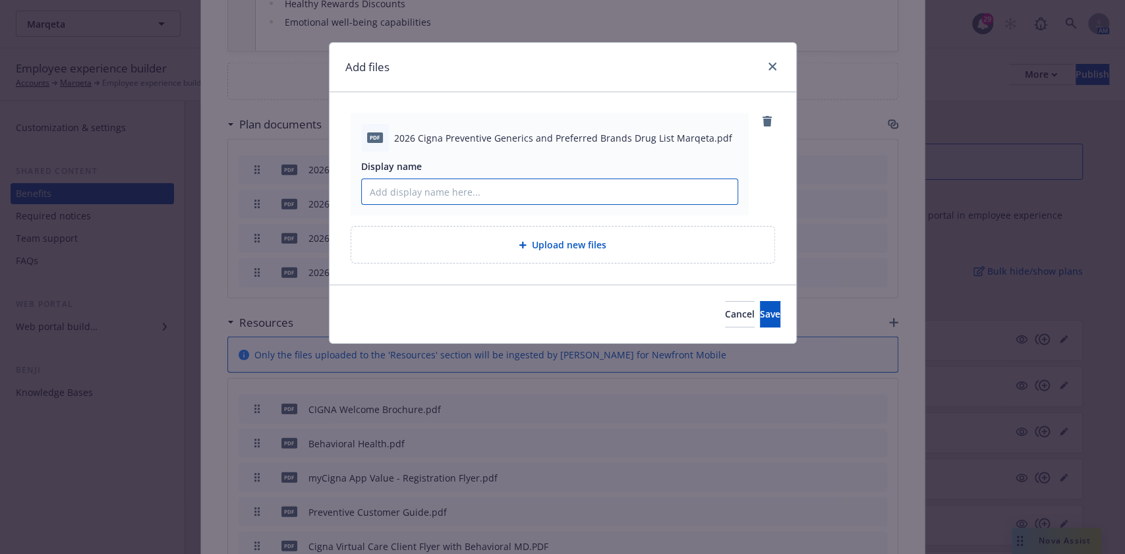
click at [448, 181] on input "Display name" at bounding box center [550, 191] width 376 height 25
paste input "Preventive Generics and Preferred Brands Drug List"
click at [366, 185] on input "Preventive Generics and Preferred Brands Drug List" at bounding box center [550, 191] width 376 height 25
type input "Preventive Generics and Preferred Brands Drug List"
click at [760, 301] on button "Save" at bounding box center [770, 314] width 20 height 26
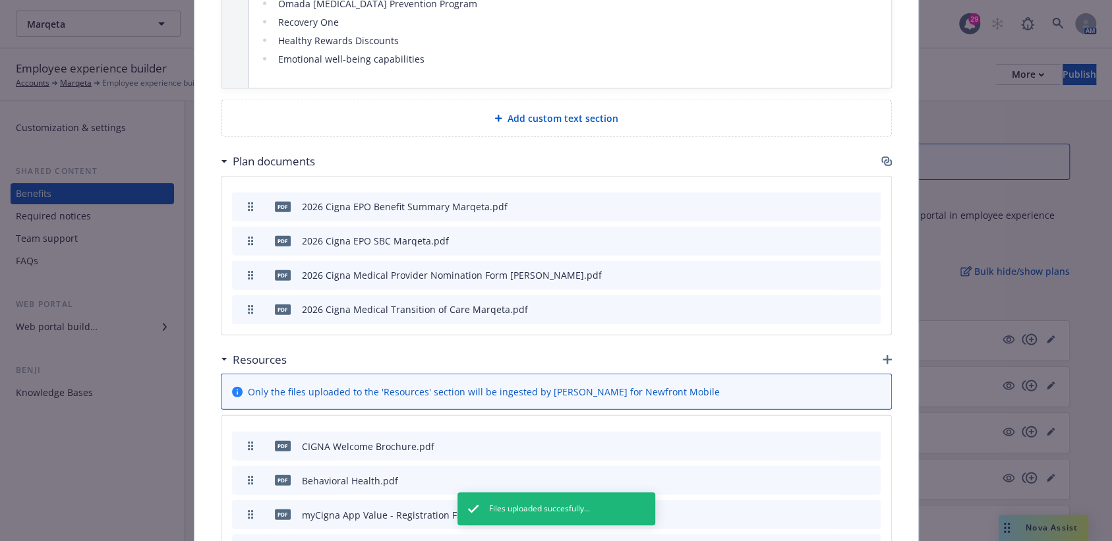
scroll to position [266, 0]
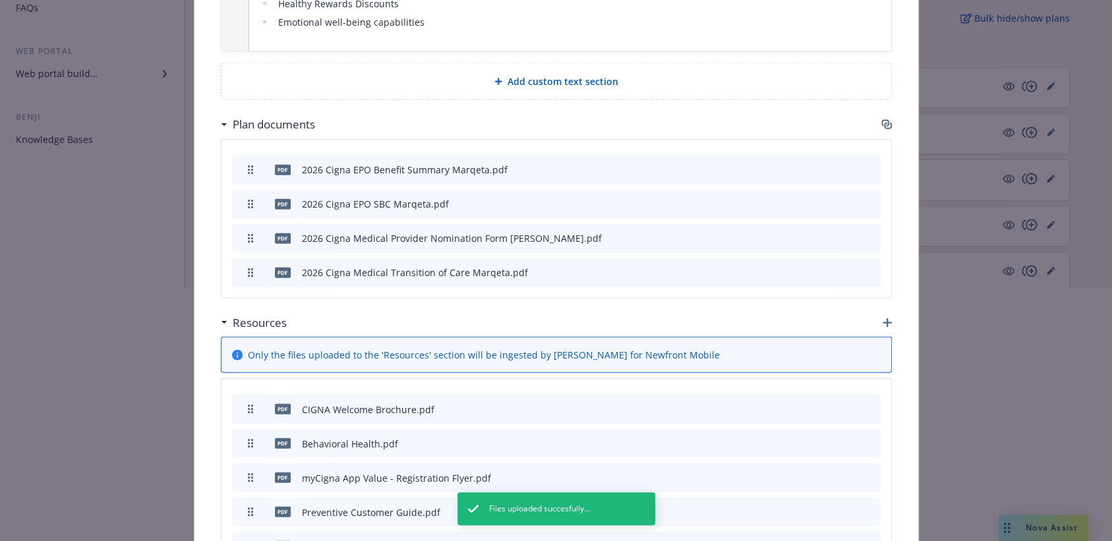
drag, startPoint x: 1106, startPoint y: 428, endPoint x: 1101, endPoint y: 482, distance: 54.3
click at [1101, 482] on body "Marqeta Marqeta 29 AM Employee experience builder Accounts Marqeta Employee exp…" at bounding box center [556, 144] width 1112 height 794
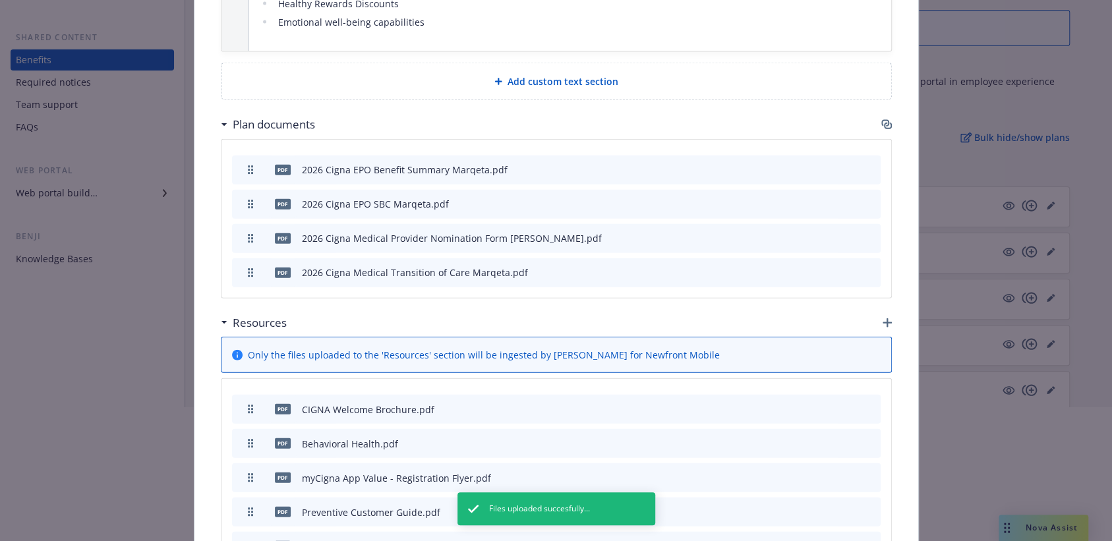
scroll to position [2214, 0]
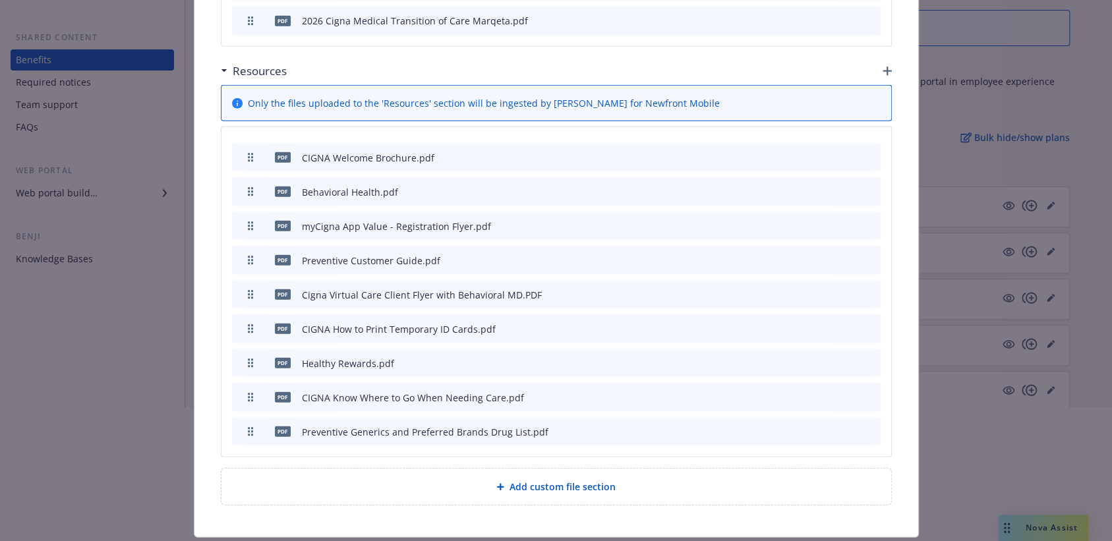
click at [237, 418] on div "pdf Preventive Generics and Preferred Brands Drug List.pdf" at bounding box center [392, 432] width 311 height 28
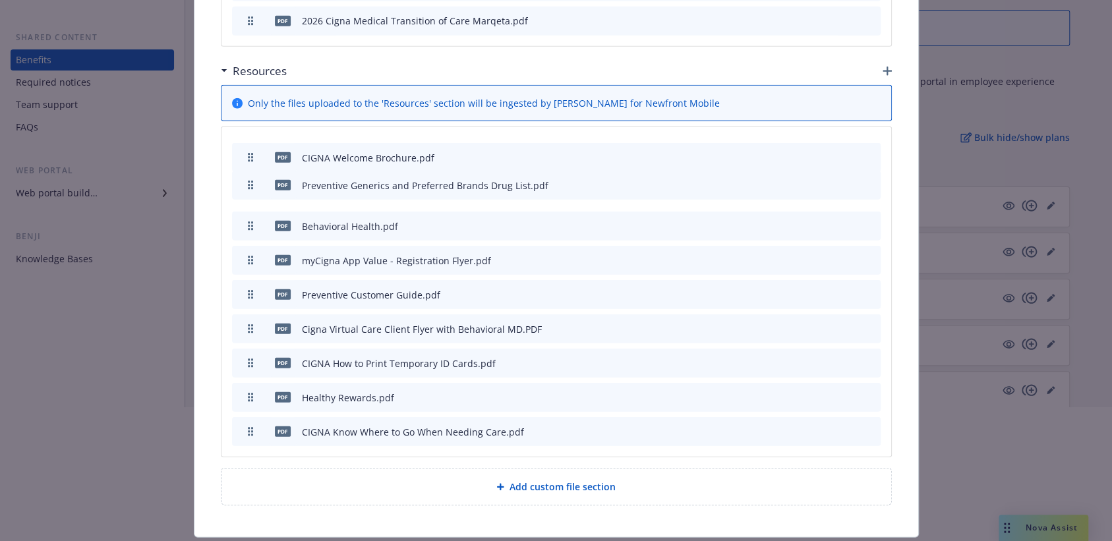
drag, startPoint x: 243, startPoint y: 395, endPoint x: 240, endPoint y: 148, distance: 246.6
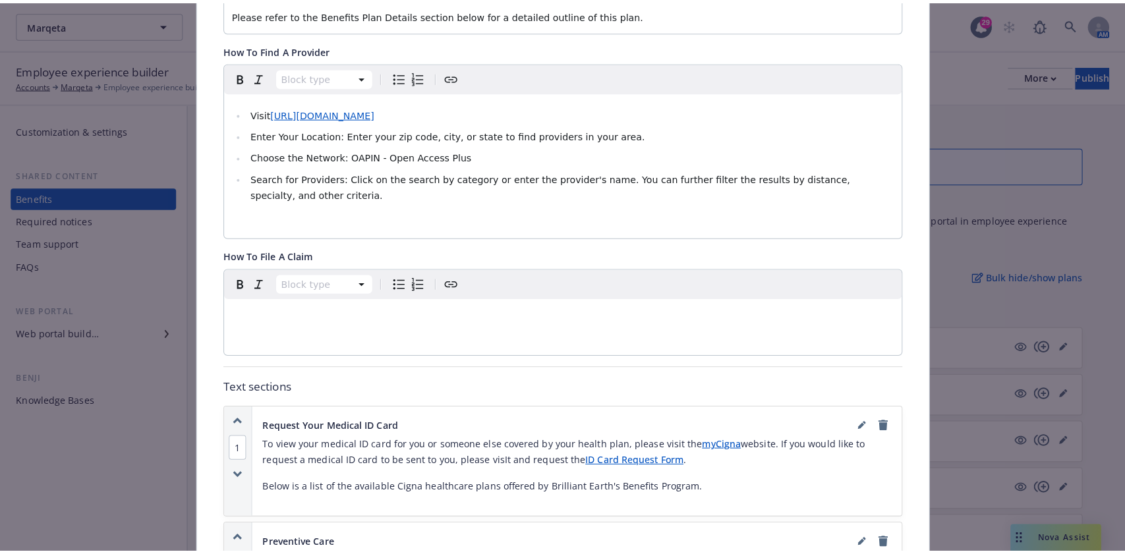
scroll to position [0, 0]
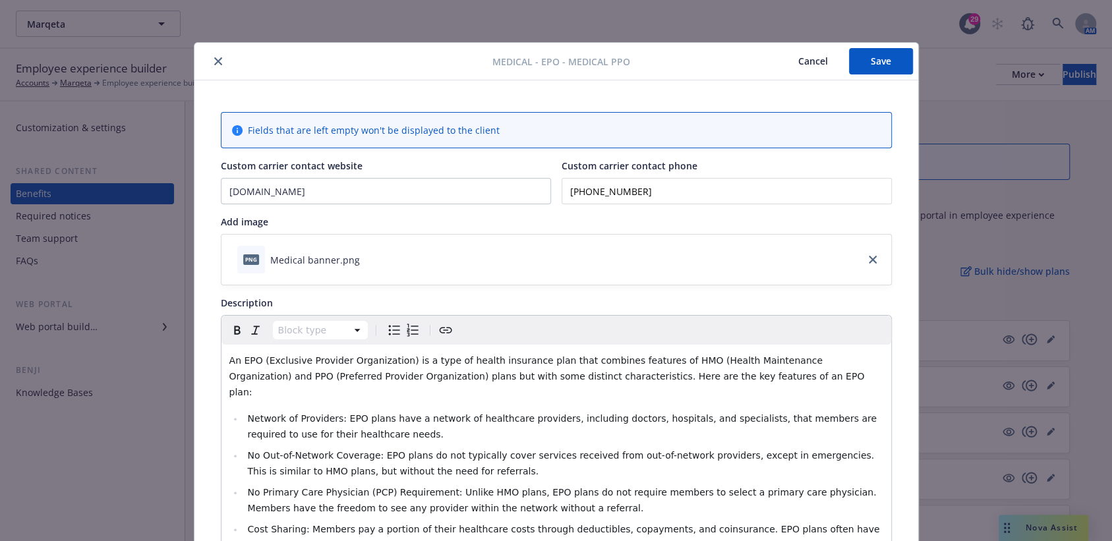
click at [865, 57] on button "Save" at bounding box center [881, 61] width 64 height 26
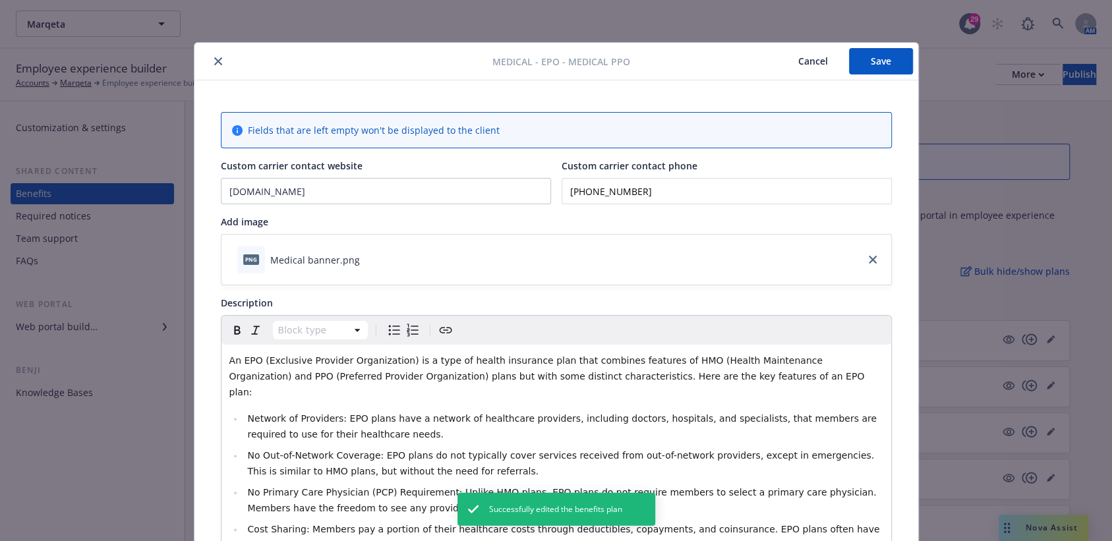
click at [214, 63] on icon "close" at bounding box center [218, 61] width 8 height 8
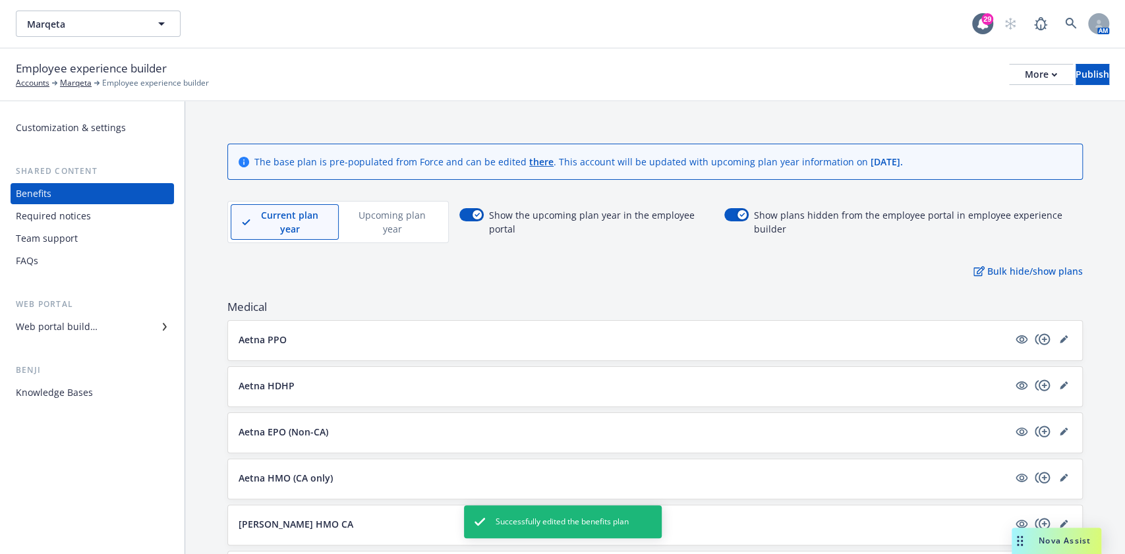
click at [390, 214] on p "Upcoming plan year" at bounding box center [392, 222] width 84 height 28
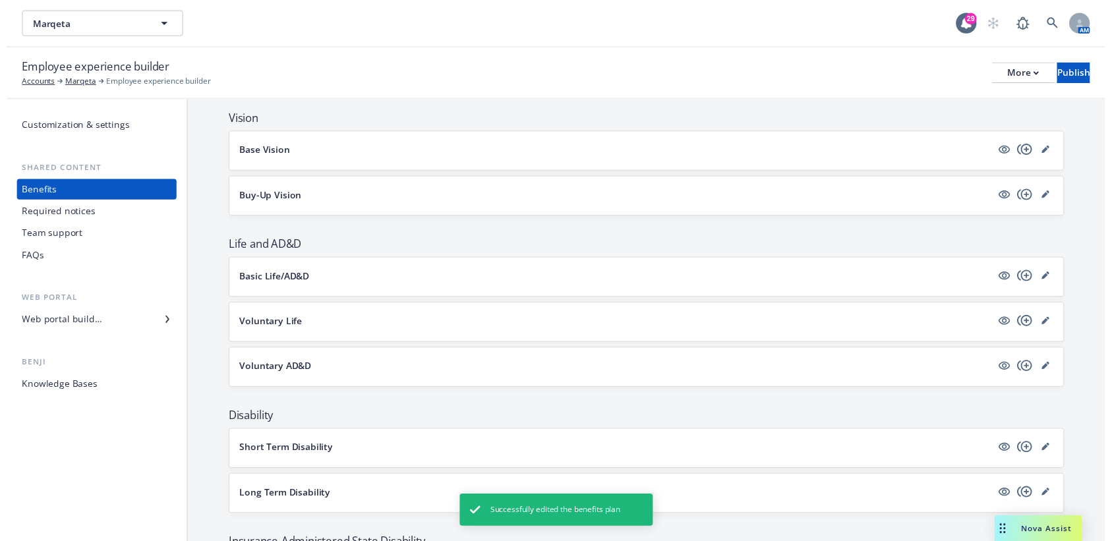
scroll to position [187, 0]
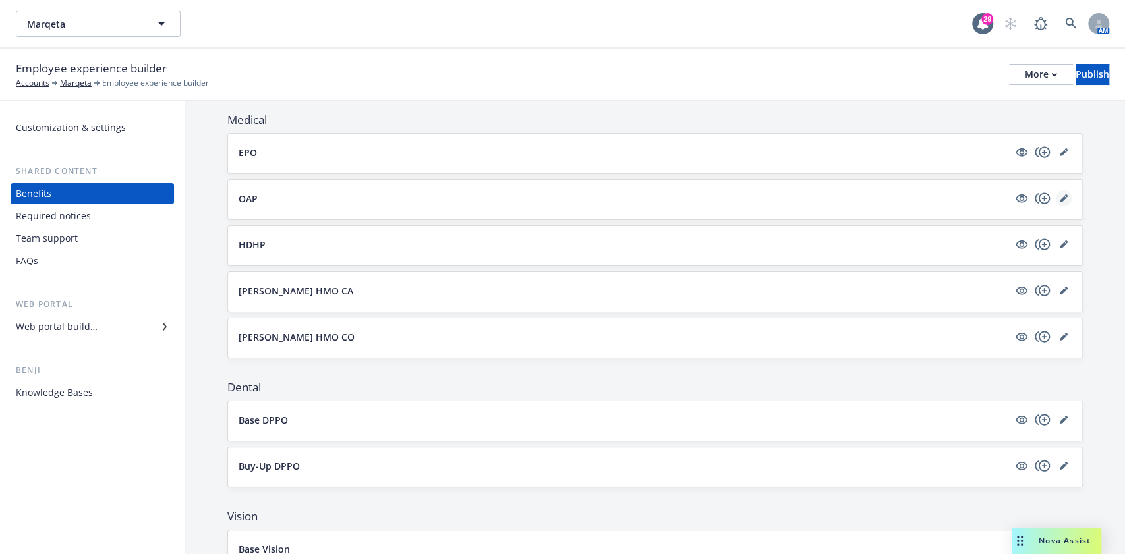
click at [1057, 197] on link "editPencil" at bounding box center [1064, 199] width 16 height 16
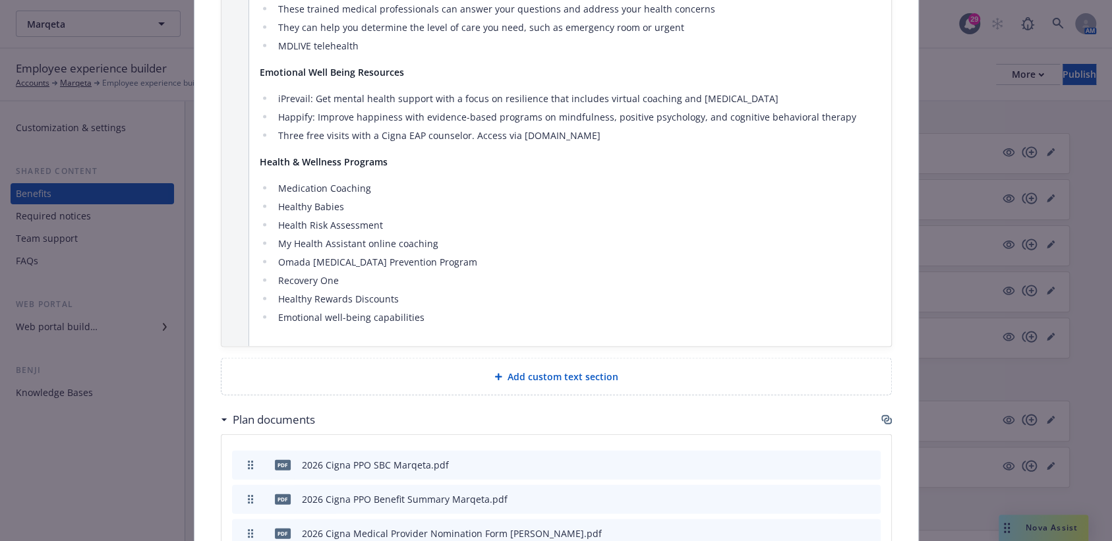
scroll to position [1796, 0]
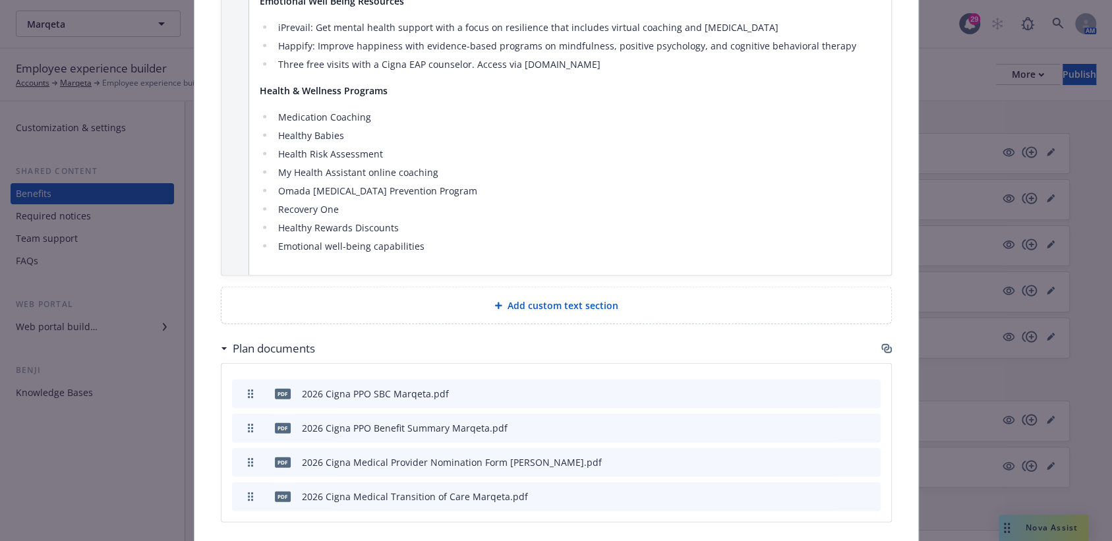
drag, startPoint x: 1098, startPoint y: 397, endPoint x: 1108, endPoint y: 415, distance: 20.9
click at [1108, 415] on div "Medical - OAP - Medical PPO Cancel Save Fields that are left empty won't be dis…" at bounding box center [556, 270] width 1112 height 541
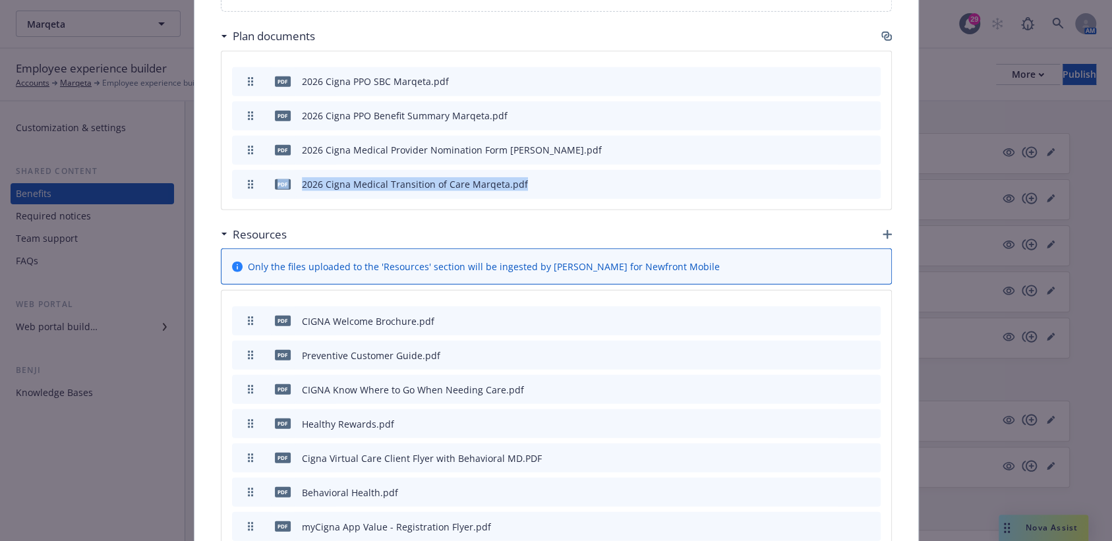
scroll to position [2151, 0]
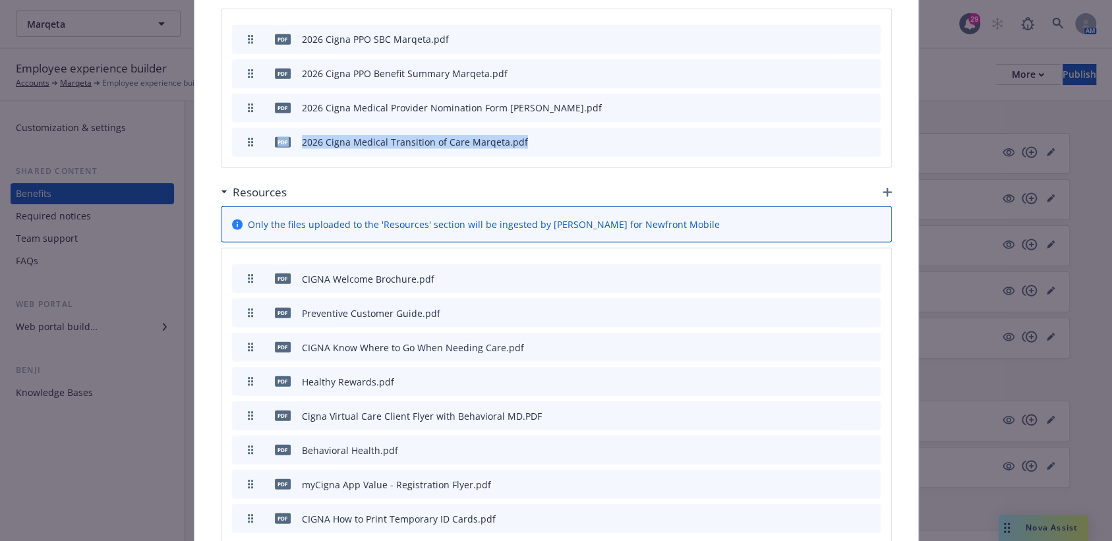
click at [885, 188] on icon "button" at bounding box center [887, 192] width 9 height 9
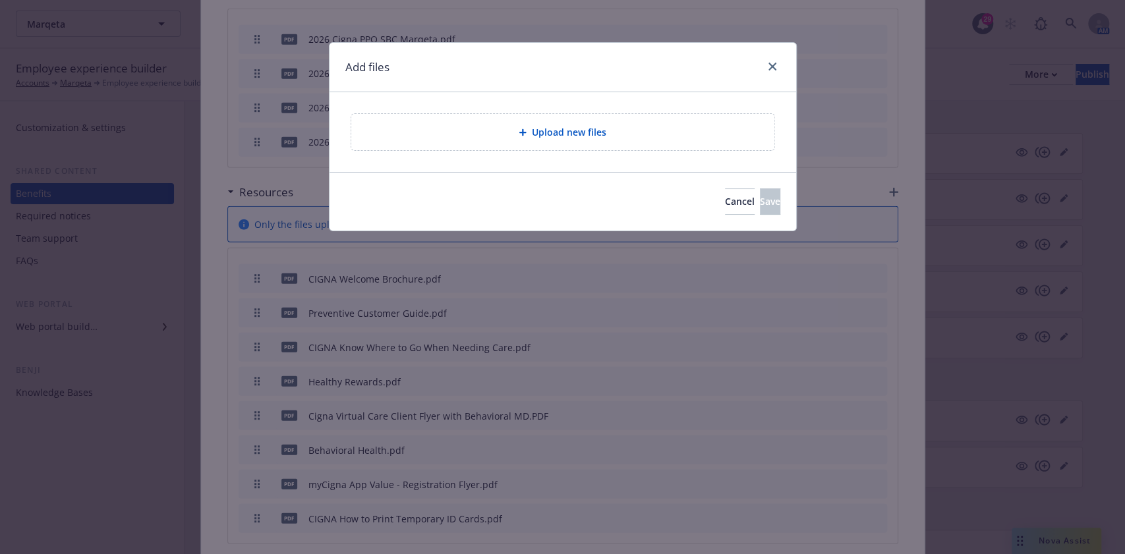
click at [713, 121] on div "Upload new files" at bounding box center [562, 132] width 423 height 36
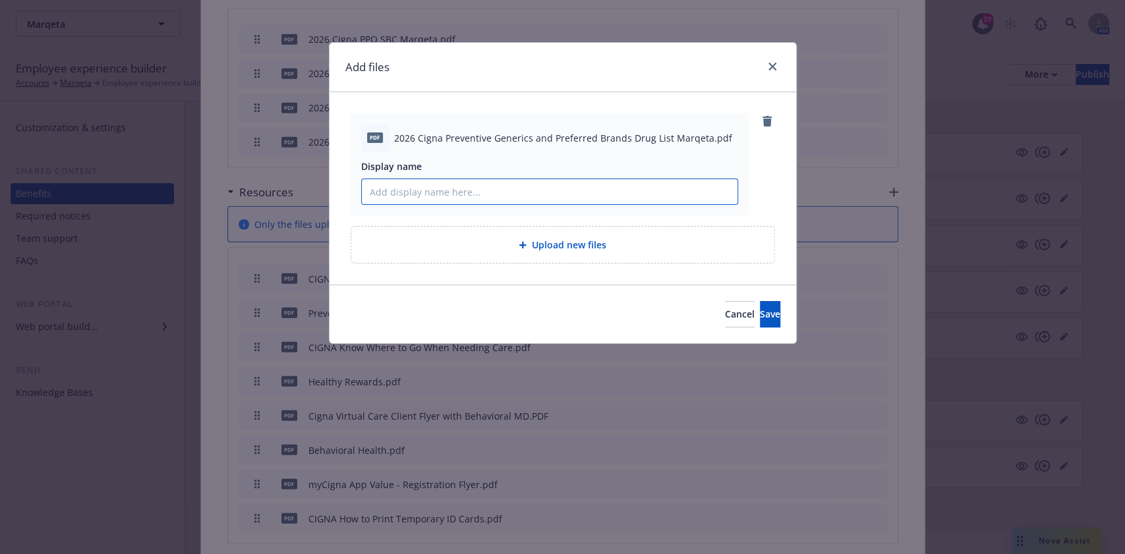
click at [496, 188] on input "Display name" at bounding box center [550, 191] width 376 height 25
paste input "Preventive Generics and Preferred Brands Drug List"
type input "Preventive Generics and Preferred Brands Drug List"
click at [760, 310] on span "Save" at bounding box center [770, 314] width 20 height 13
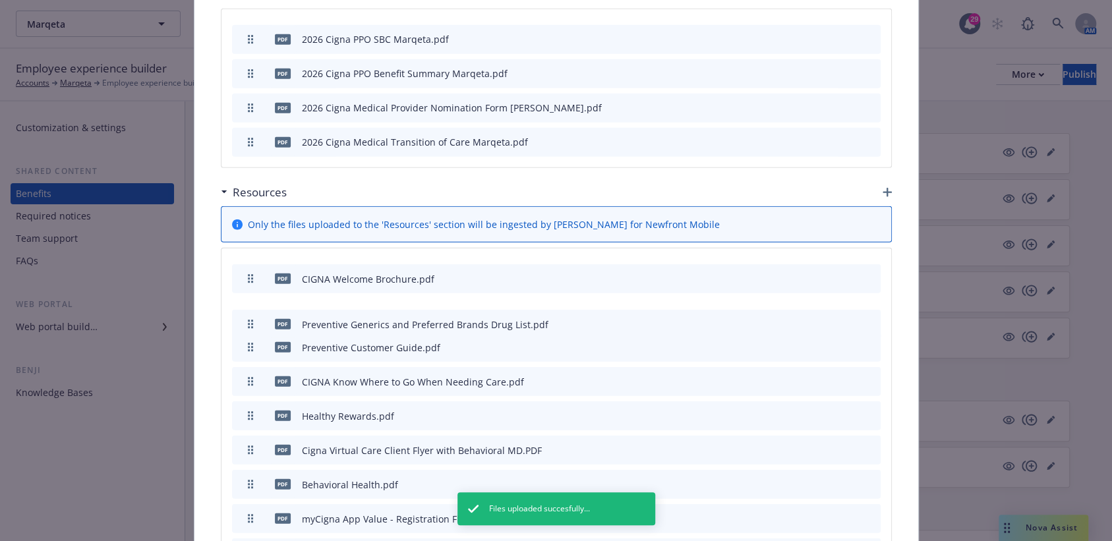
drag, startPoint x: 244, startPoint y: 469, endPoint x: 306, endPoint y: 254, distance: 223.7
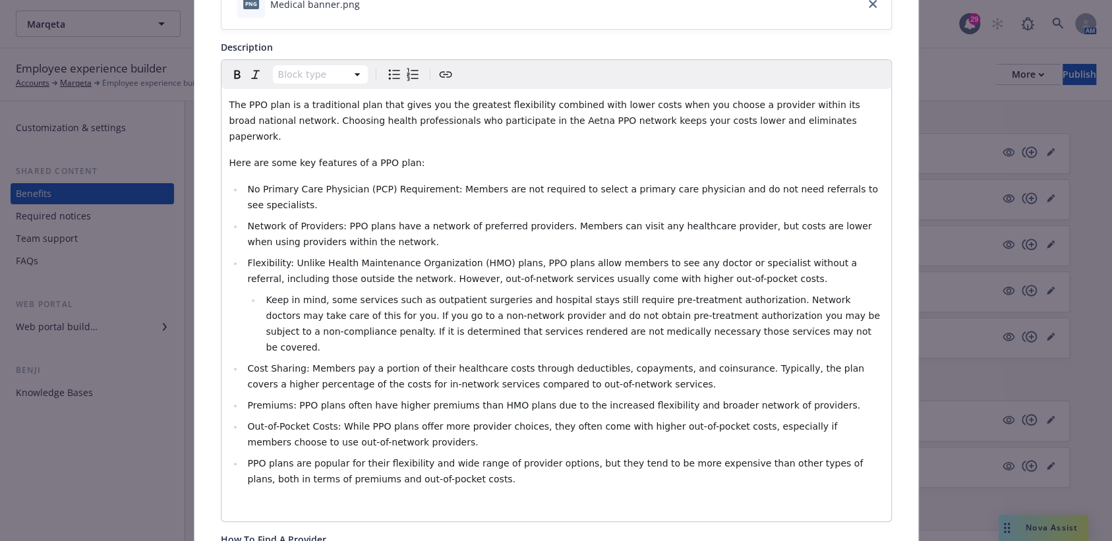
scroll to position [0, 0]
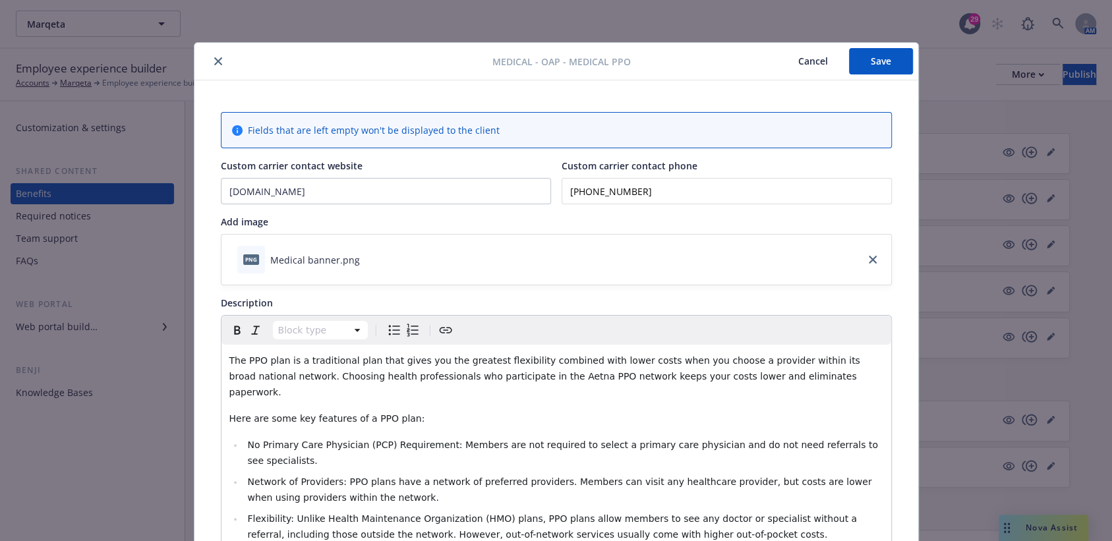
click at [881, 55] on button "Save" at bounding box center [881, 61] width 64 height 26
click at [214, 62] on icon "close" at bounding box center [218, 61] width 8 height 8
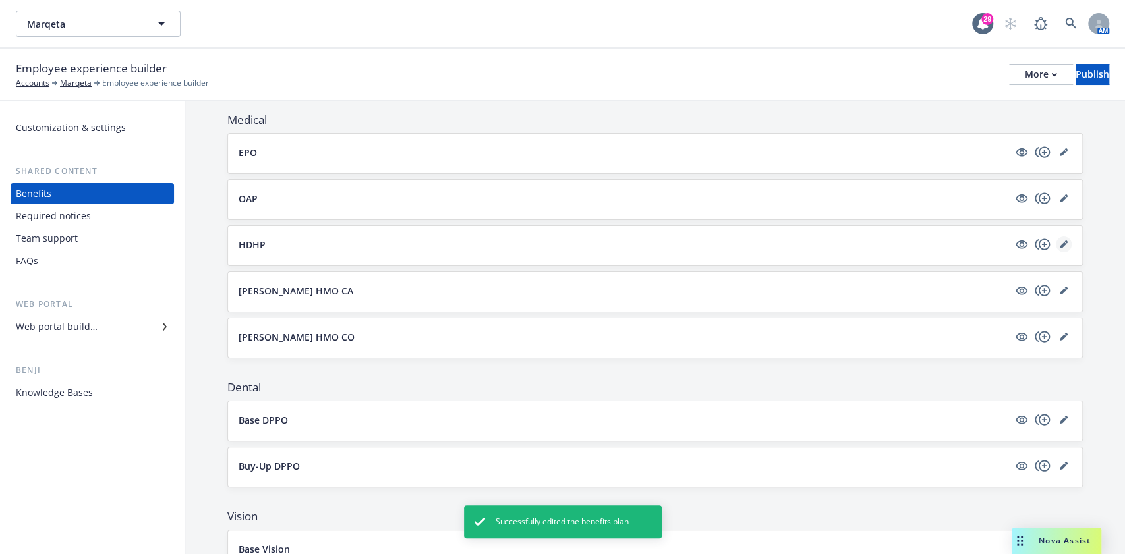
click at [1056, 241] on link "editPencil" at bounding box center [1064, 245] width 16 height 16
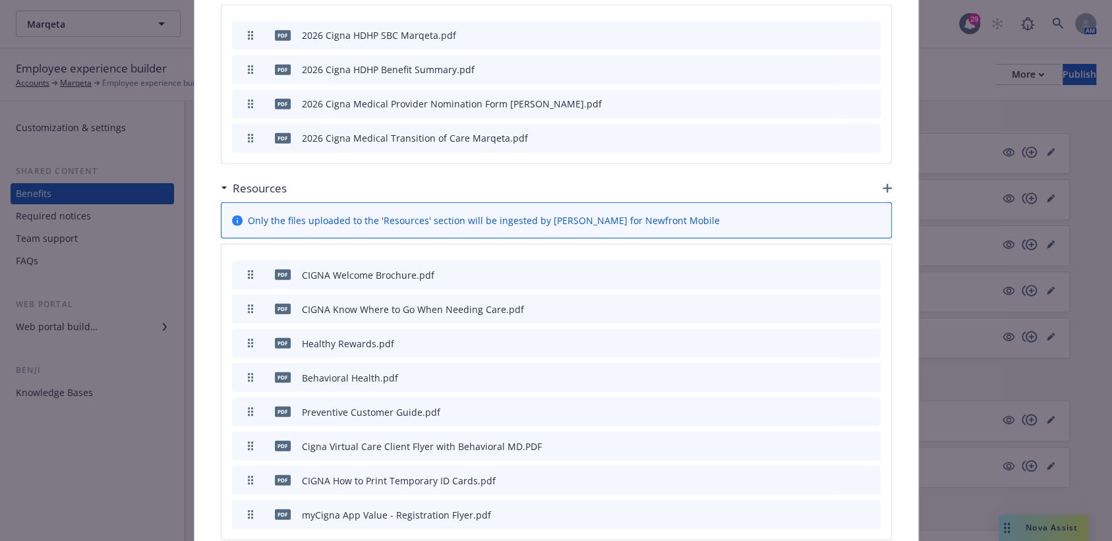
scroll to position [2115, 0]
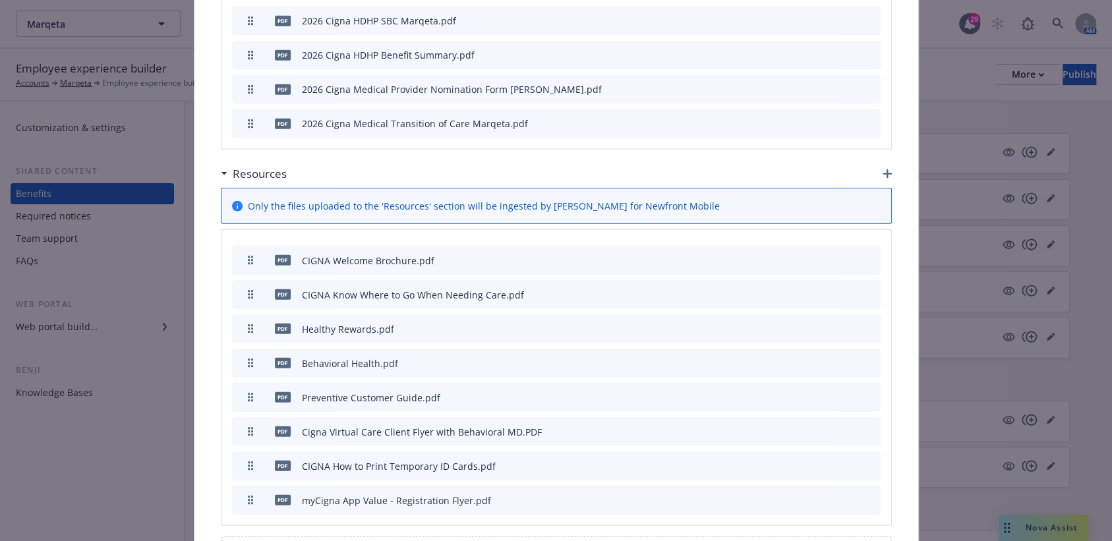
click at [883, 169] on icon "button" at bounding box center [887, 173] width 9 height 9
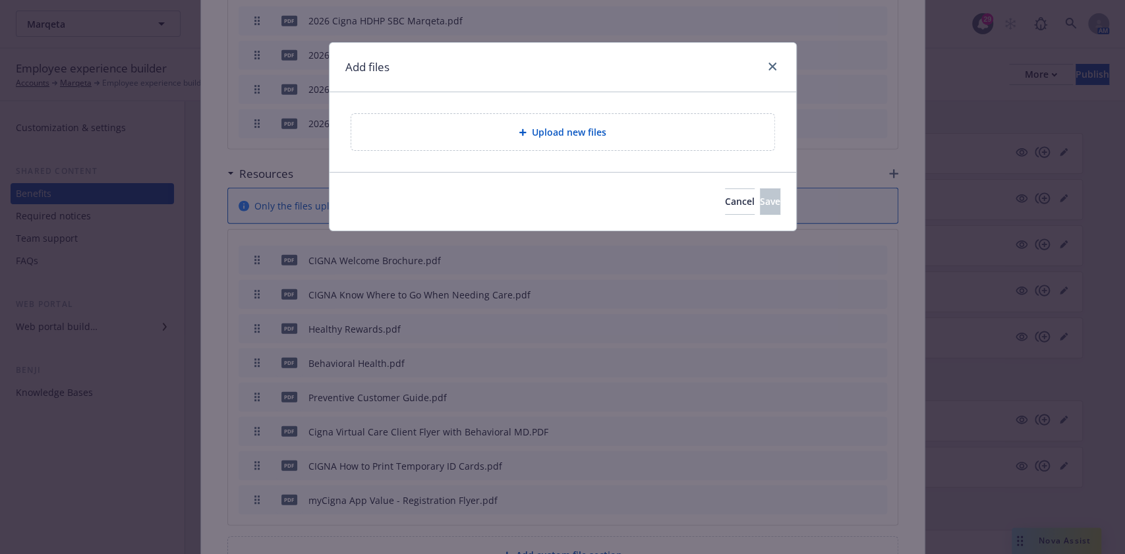
click at [601, 121] on div "Upload new files" at bounding box center [562, 132] width 423 height 36
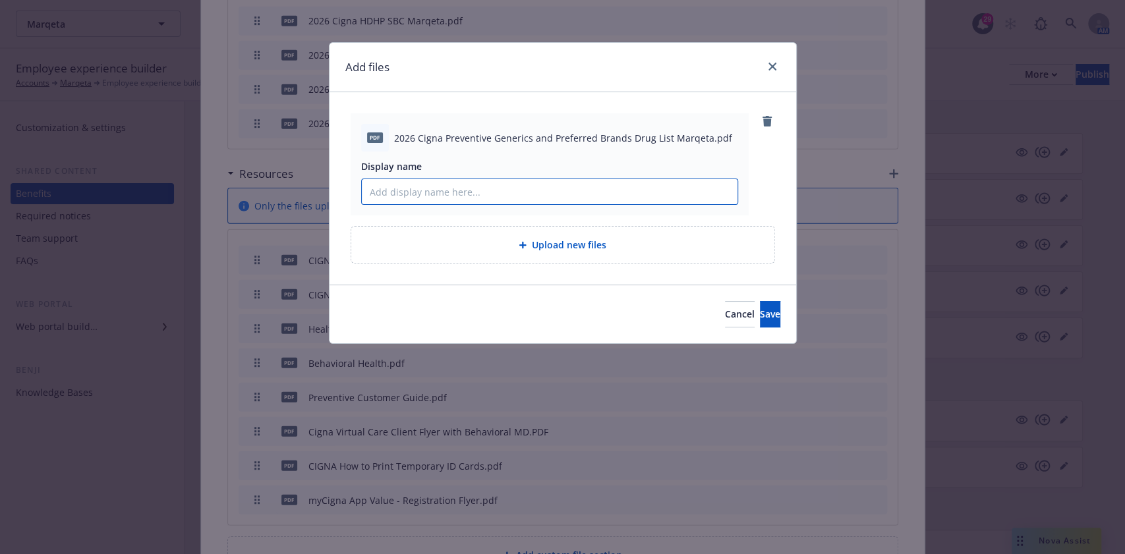
click at [484, 204] on input "Display name" at bounding box center [550, 191] width 376 height 25
paste input "Preventive Generics and Preferred Brands Drug List"
type input "Preventive Generics and Preferred Brands Drug List"
click at [760, 302] on button "Save" at bounding box center [770, 314] width 20 height 26
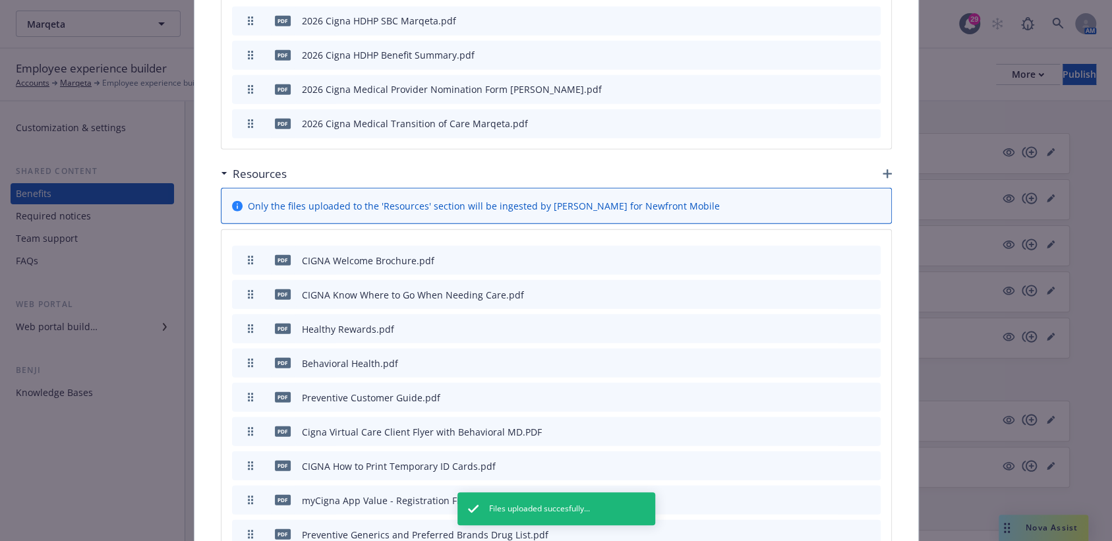
click at [248, 530] on icon "button" at bounding box center [250, 534] width 5 height 9
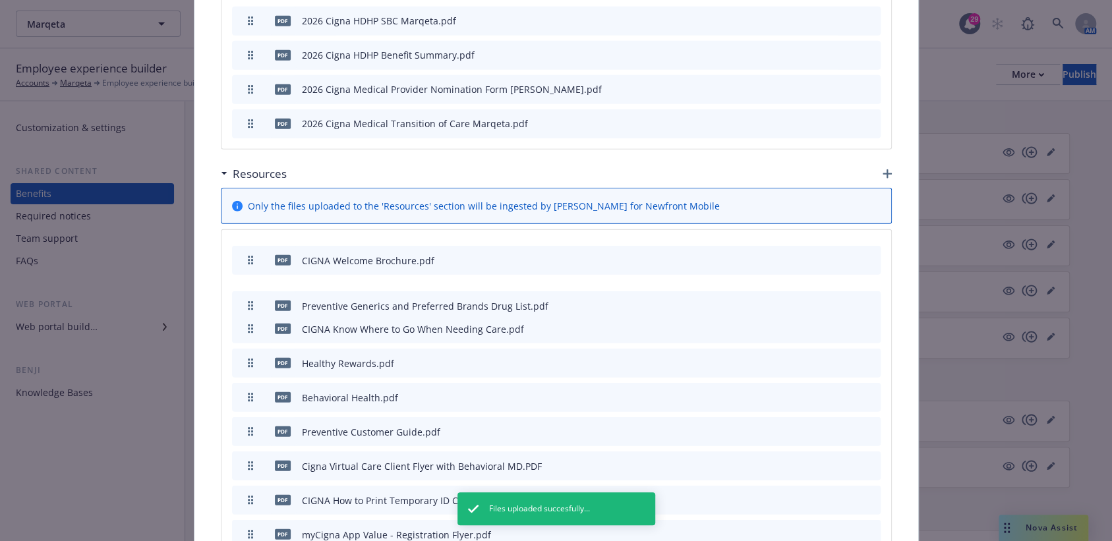
drag, startPoint x: 243, startPoint y: 464, endPoint x: 231, endPoint y: 235, distance: 229.1
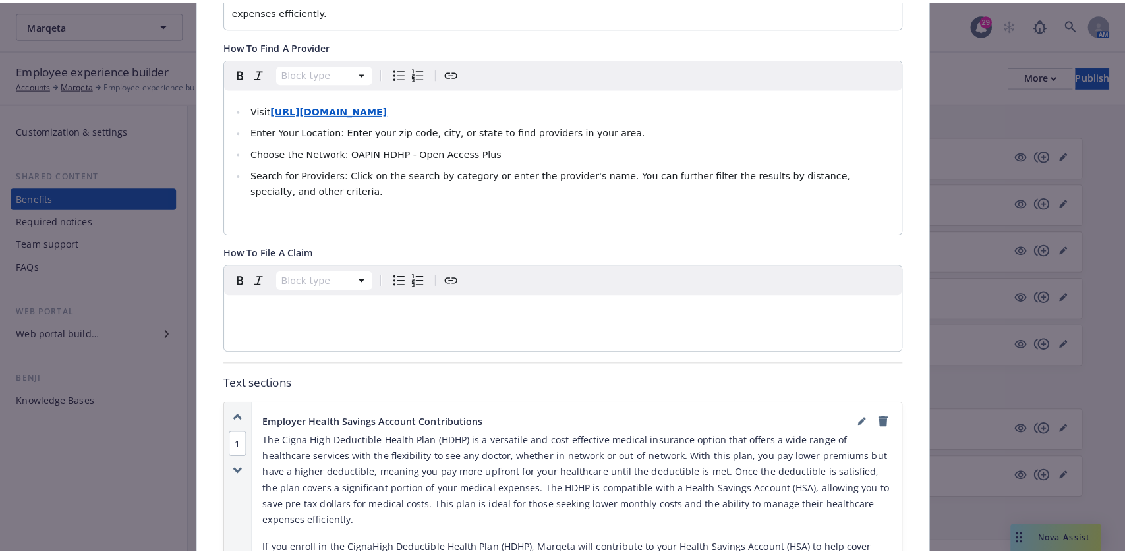
scroll to position [0, 0]
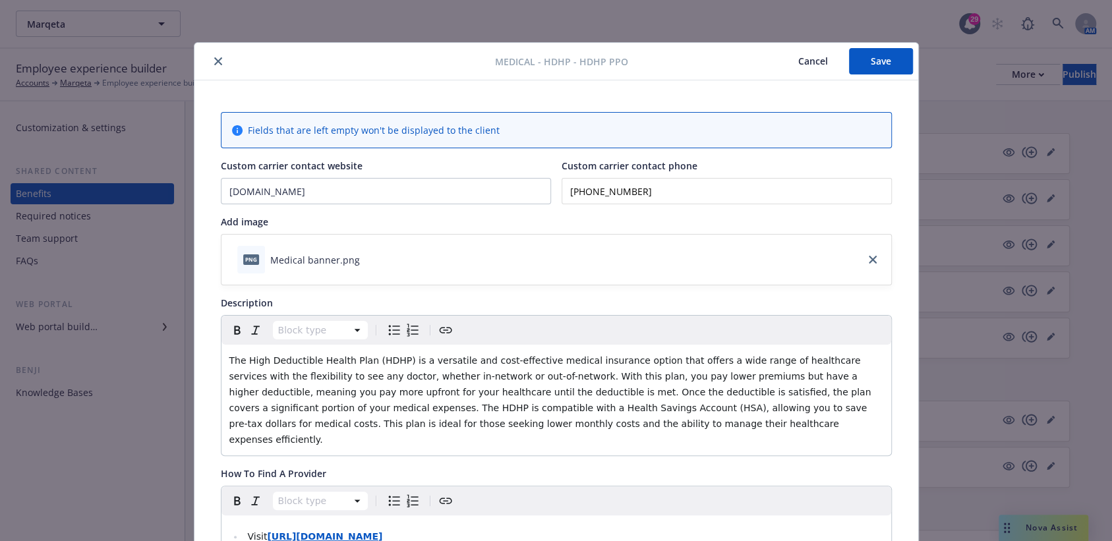
click at [878, 58] on button "Save" at bounding box center [881, 61] width 64 height 26
click at [210, 65] on button "close" at bounding box center [218, 61] width 16 height 16
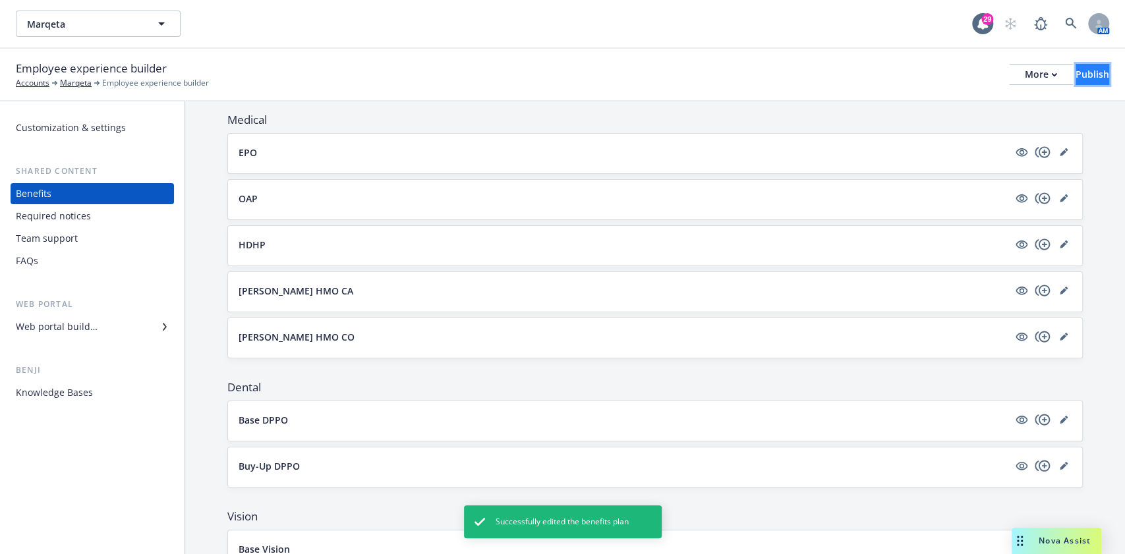
click at [1076, 80] on div "Publish" at bounding box center [1093, 75] width 34 height 20
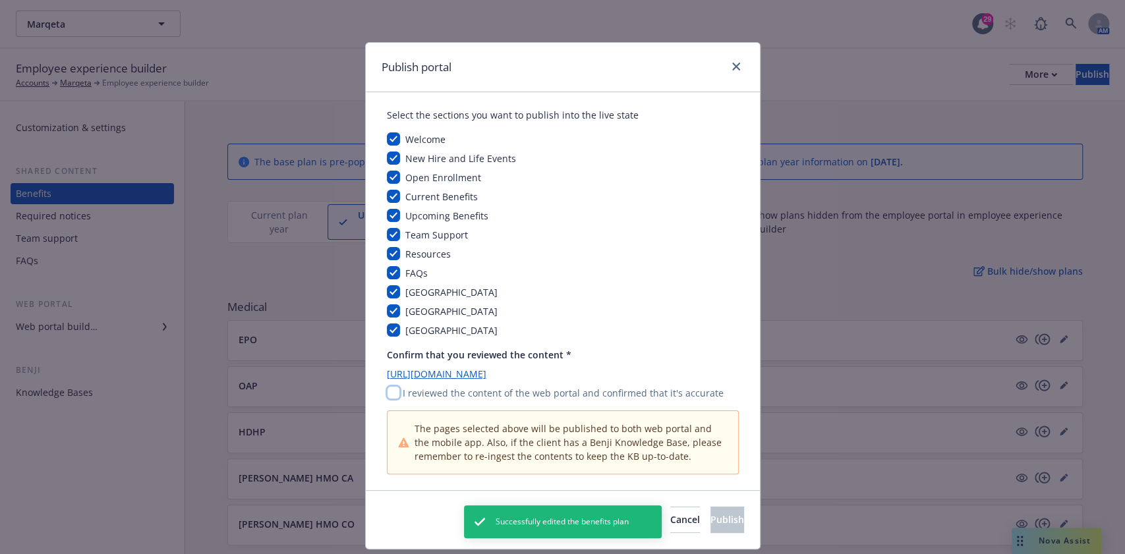
click at [388, 395] on input "checkbox" at bounding box center [393, 392] width 13 height 13
checkbox input "true"
click at [711, 520] on span "Publish" at bounding box center [728, 520] width 34 height 13
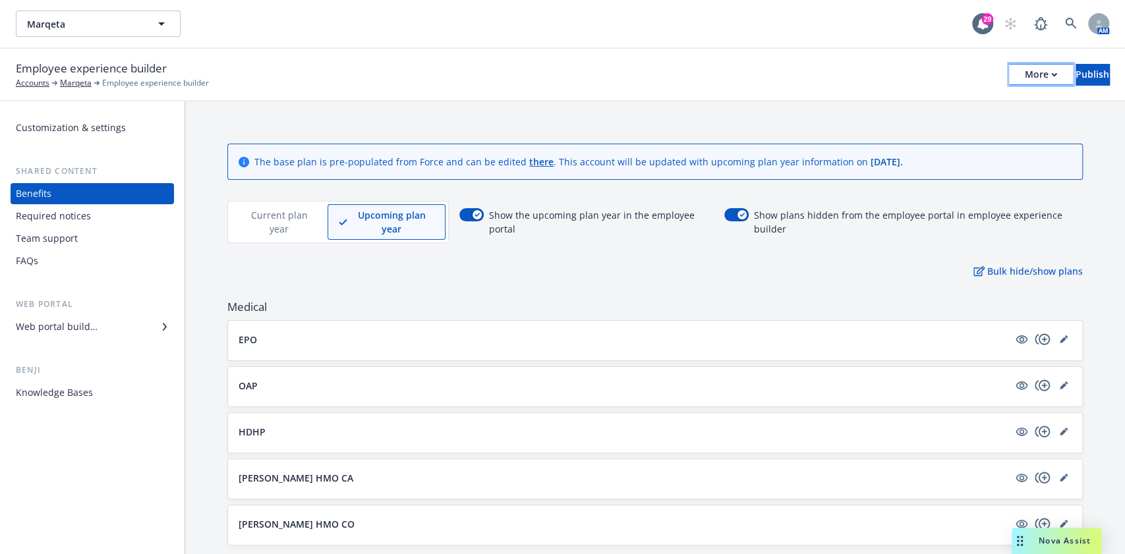
click at [1025, 80] on div "More" at bounding box center [1041, 75] width 32 height 20
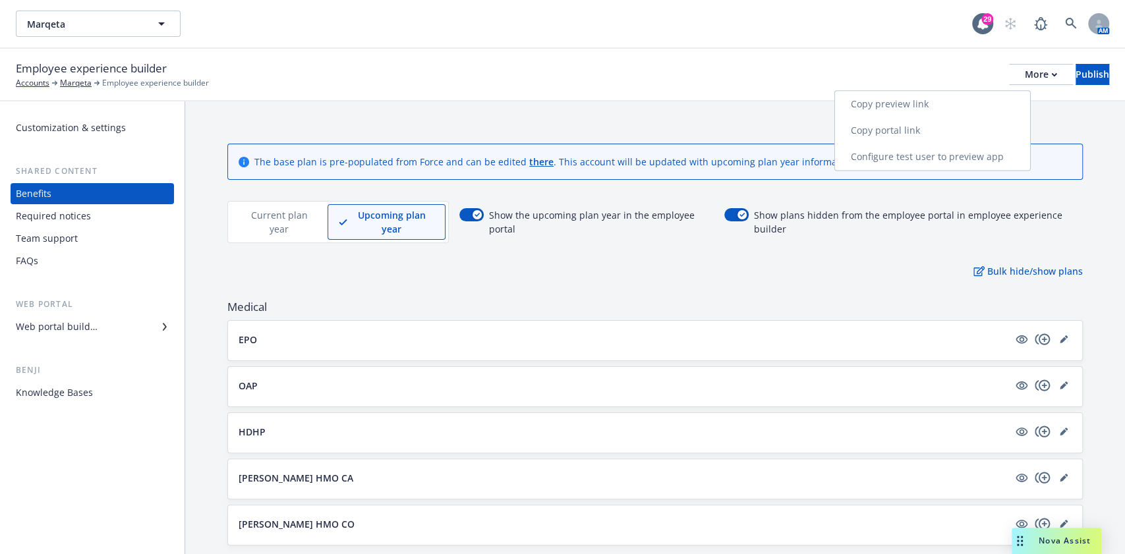
click at [955, 134] on link "Copy portal link" at bounding box center [932, 130] width 195 height 26
click at [105, 328] on div "Web portal builder" at bounding box center [92, 326] width 153 height 21
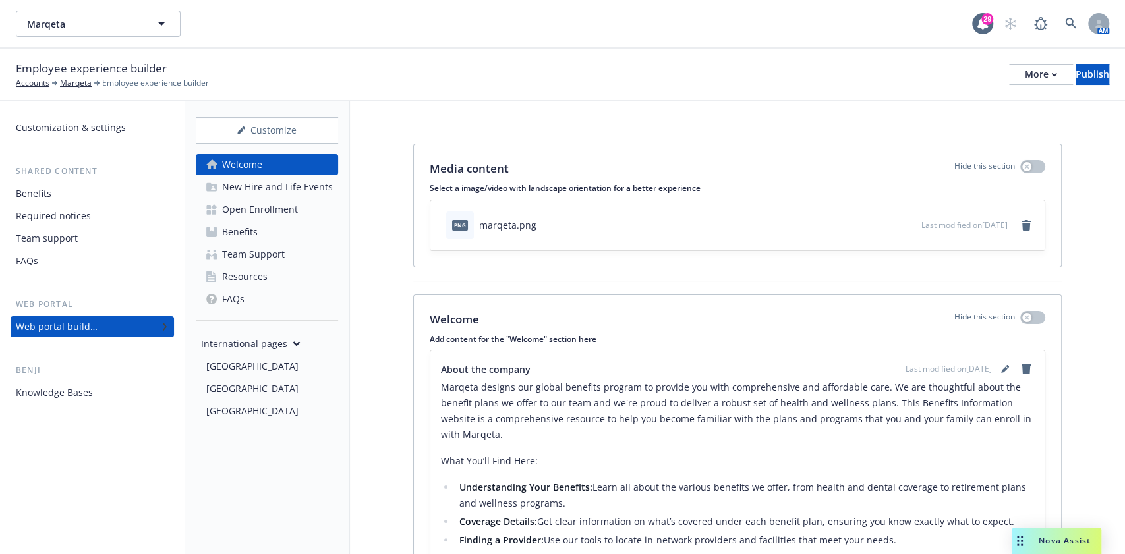
click at [282, 206] on div "Open Enrollment" at bounding box center [260, 209] width 76 height 21
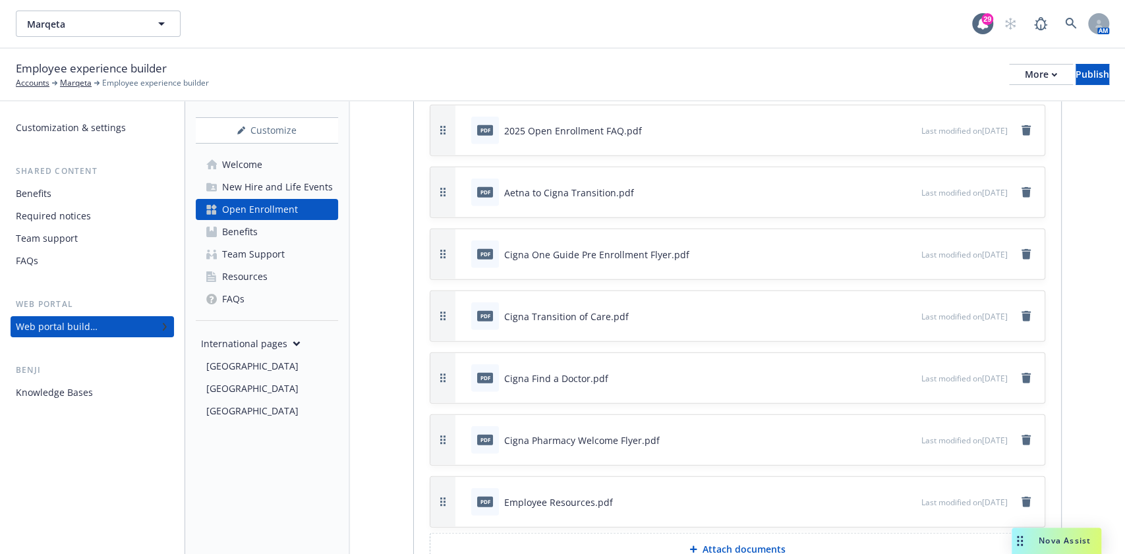
scroll to position [5521, 0]
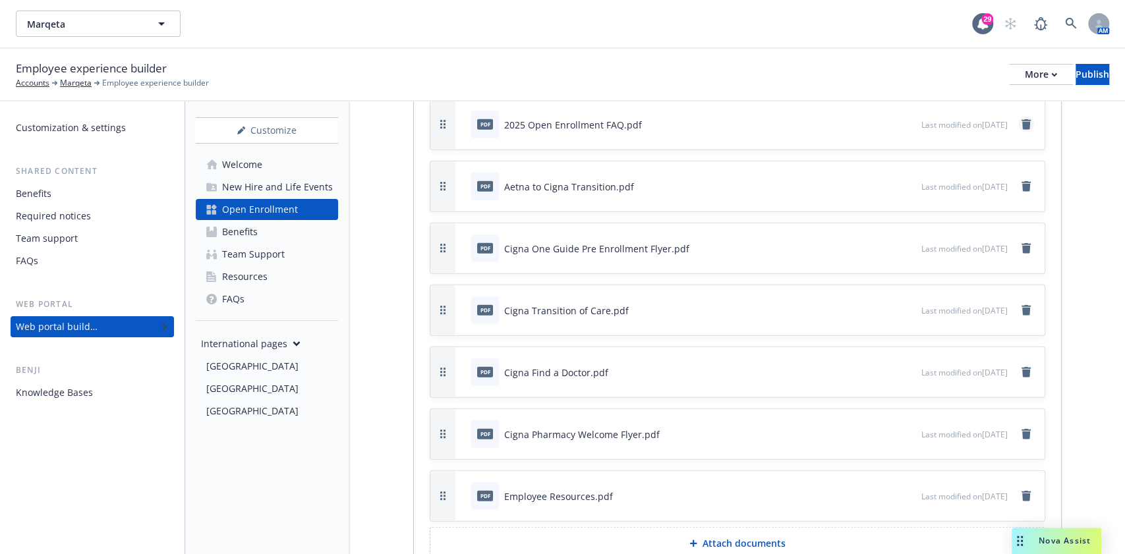
click at [1022, 119] on icon "remove" at bounding box center [1026, 124] width 9 height 11
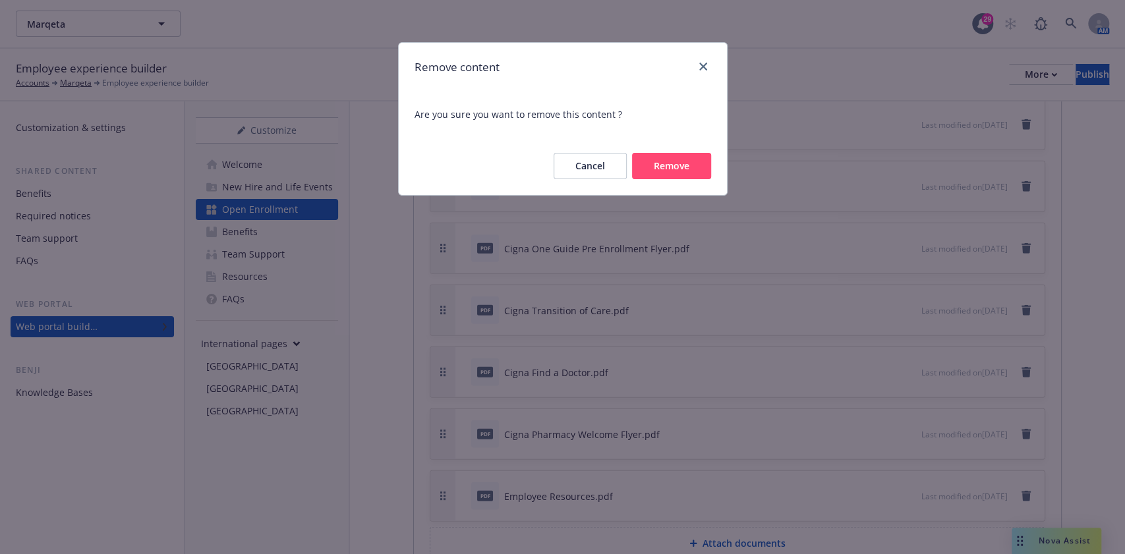
click at [663, 171] on button "Remove" at bounding box center [671, 166] width 79 height 26
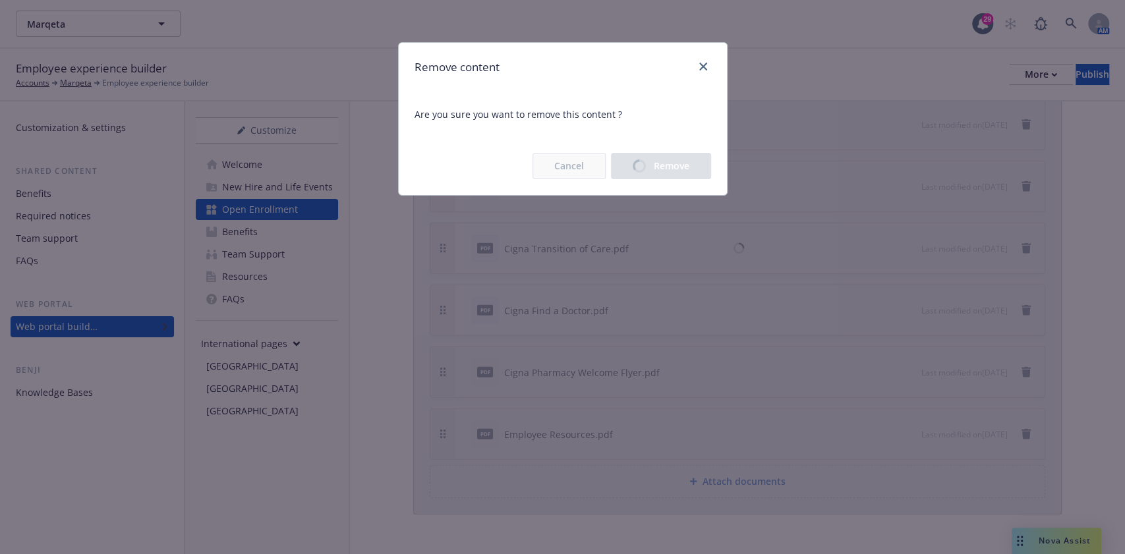
scroll to position [5491, 0]
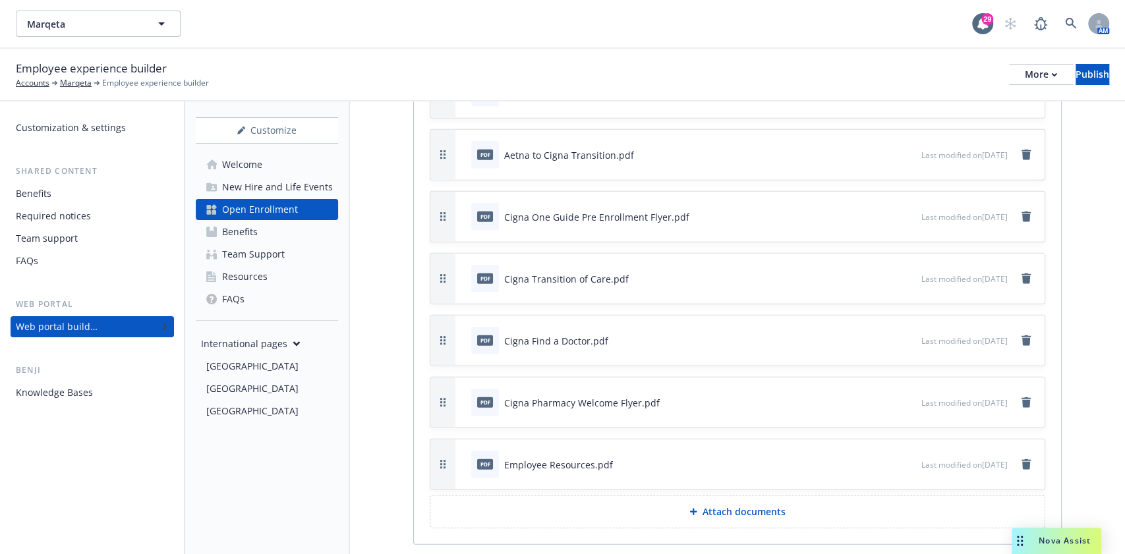
click at [696, 496] on button "Attach documents" at bounding box center [738, 512] width 616 height 33
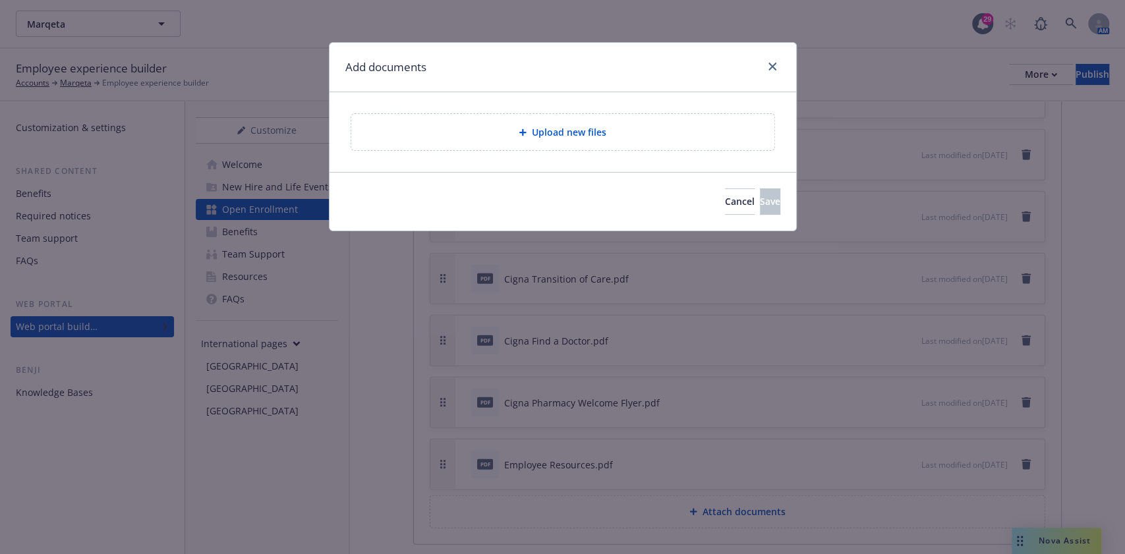
click at [518, 128] on div "Upload new files" at bounding box center [563, 132] width 402 height 15
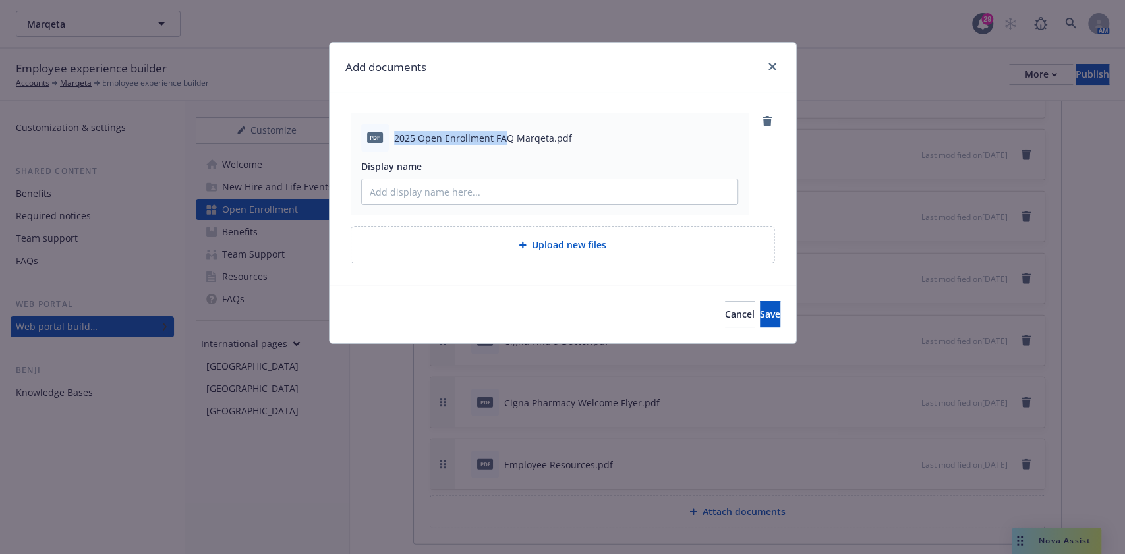
drag, startPoint x: 389, startPoint y: 134, endPoint x: 506, endPoint y: 133, distance: 117.4
click at [506, 133] on div "pdf 2025 Open Enrollment FAQ Marqeta.pdf" at bounding box center [549, 138] width 377 height 28
copy div "2025 Open Enrollment FA"
click at [476, 183] on input "Display name" at bounding box center [550, 191] width 376 height 25
paste input "2025 Open Enrollment FA"
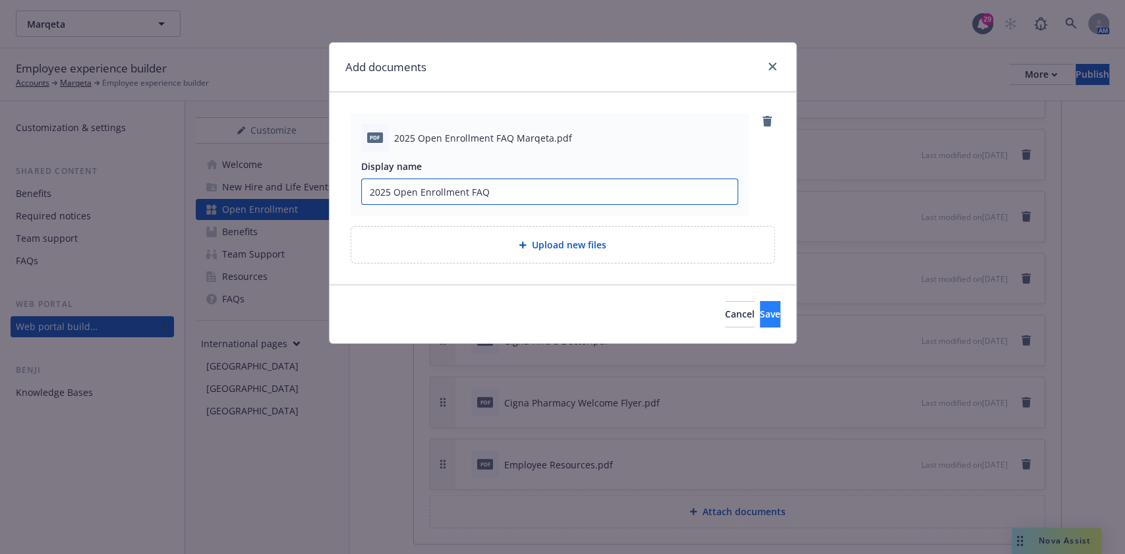
type input "2025 Open Enrollment FAQ"
click at [760, 308] on span "Save" at bounding box center [770, 314] width 20 height 13
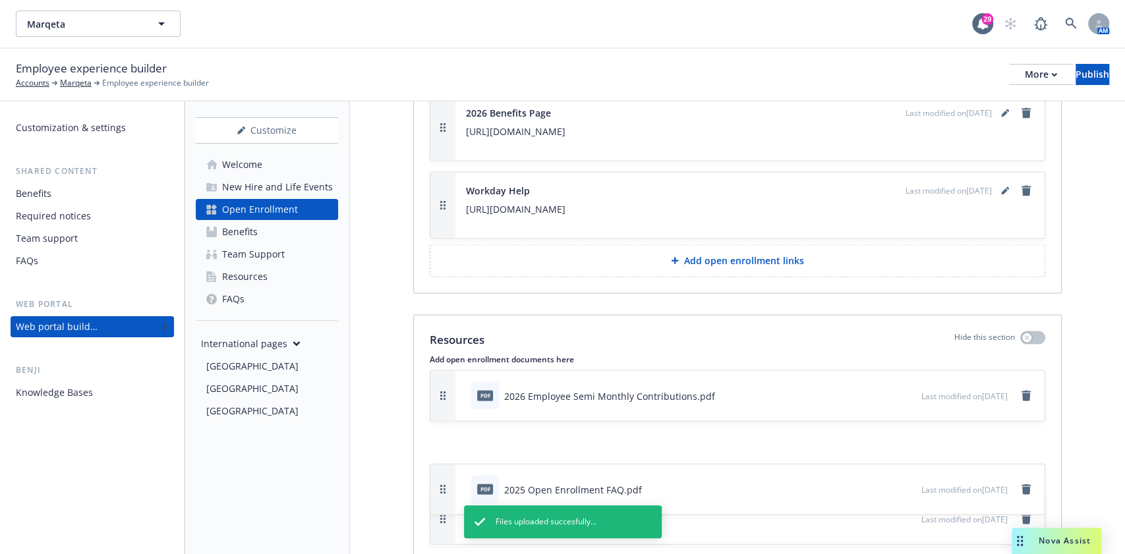
scroll to position [5194, 0]
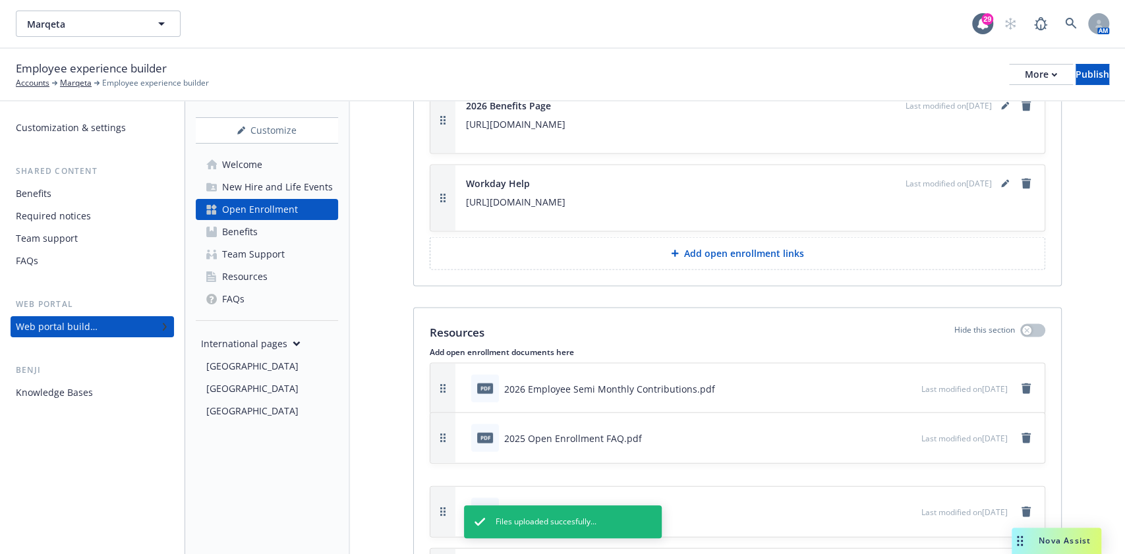
drag, startPoint x: 439, startPoint y: 510, endPoint x: 440, endPoint y: 421, distance: 89.0
click at [440, 434] on icon "button" at bounding box center [442, 438] width 5 height 9
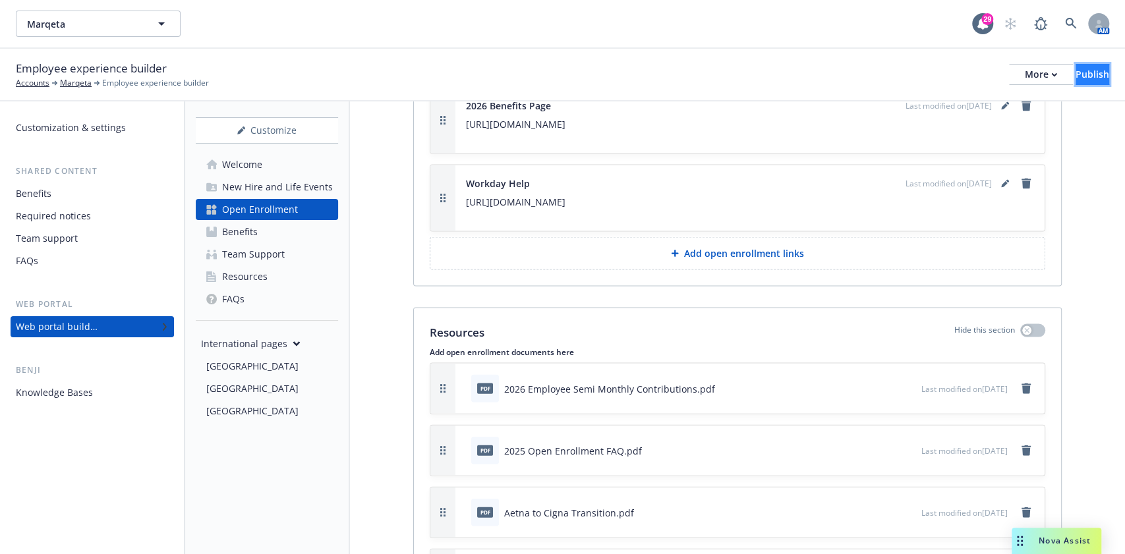
click at [1076, 67] on div "Publish" at bounding box center [1093, 75] width 34 height 20
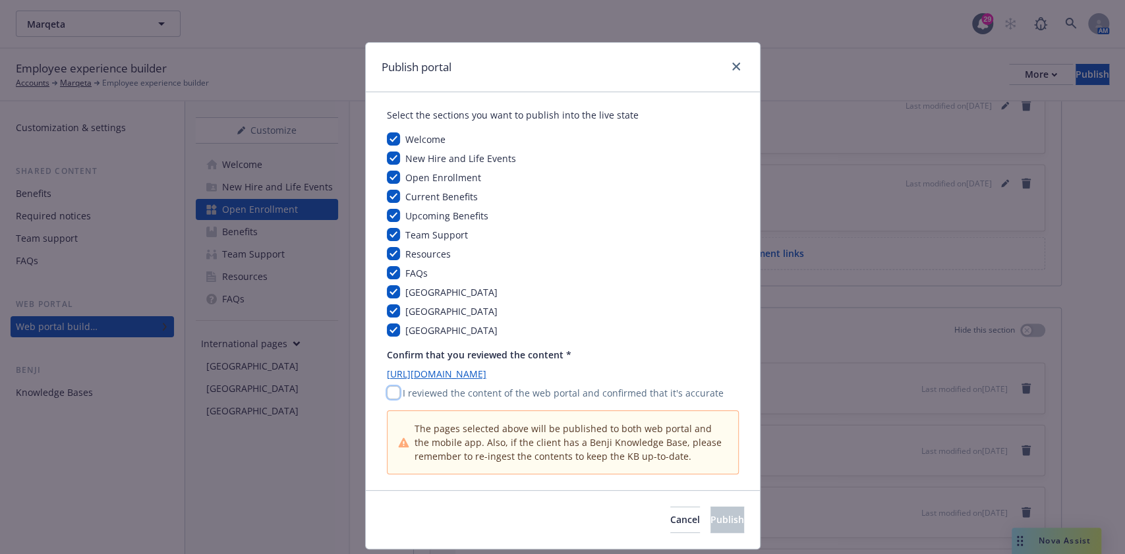
click at [388, 392] on input "checkbox" at bounding box center [393, 392] width 13 height 13
checkbox input "true"
click at [711, 524] on span "Publish" at bounding box center [728, 520] width 34 height 13
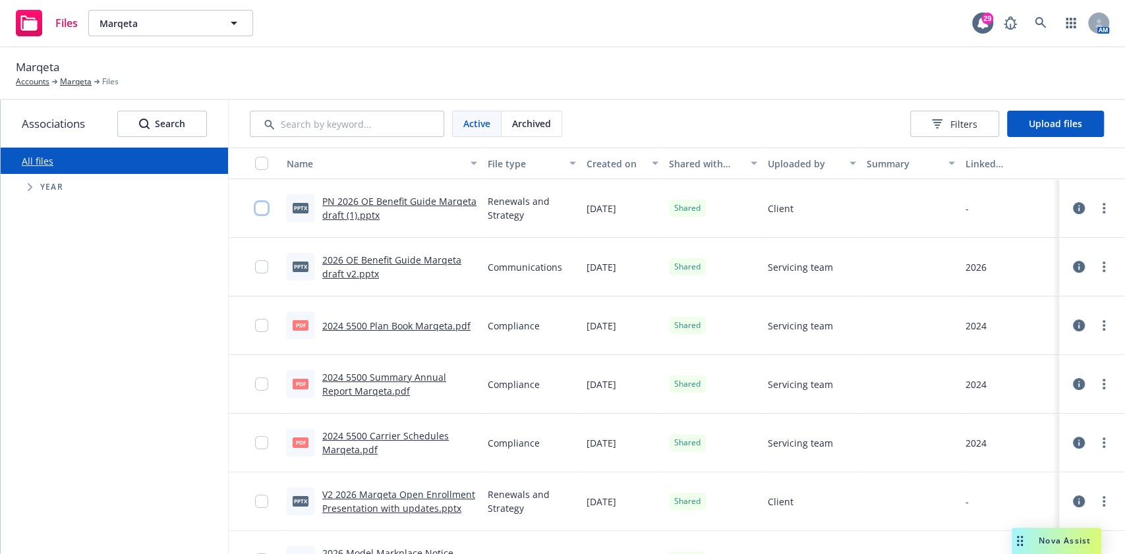
click at [255, 208] on input "checkbox" at bounding box center [261, 208] width 13 height 13
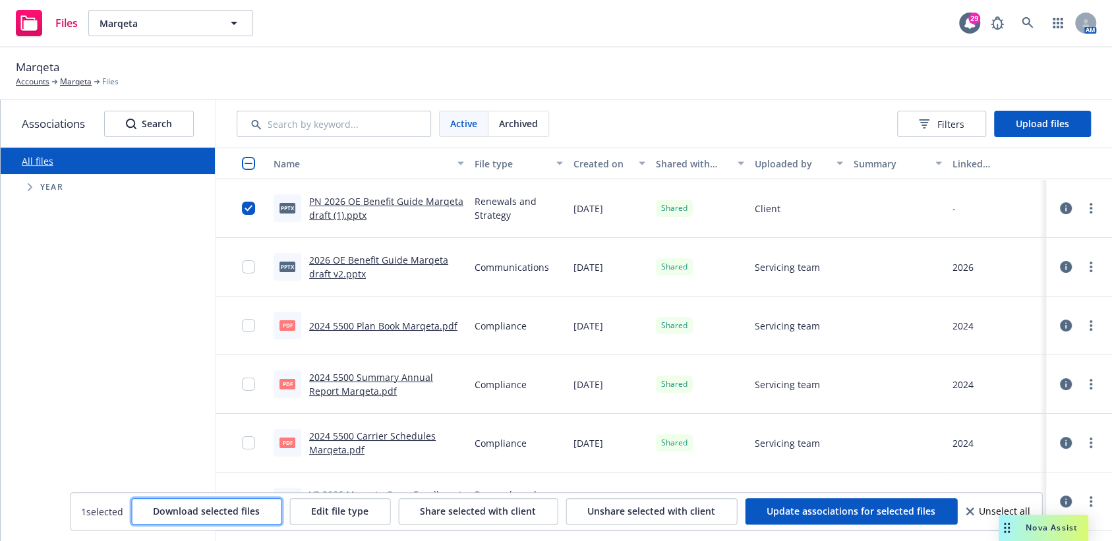
click at [231, 513] on span "Download selected files" at bounding box center [206, 511] width 107 height 13
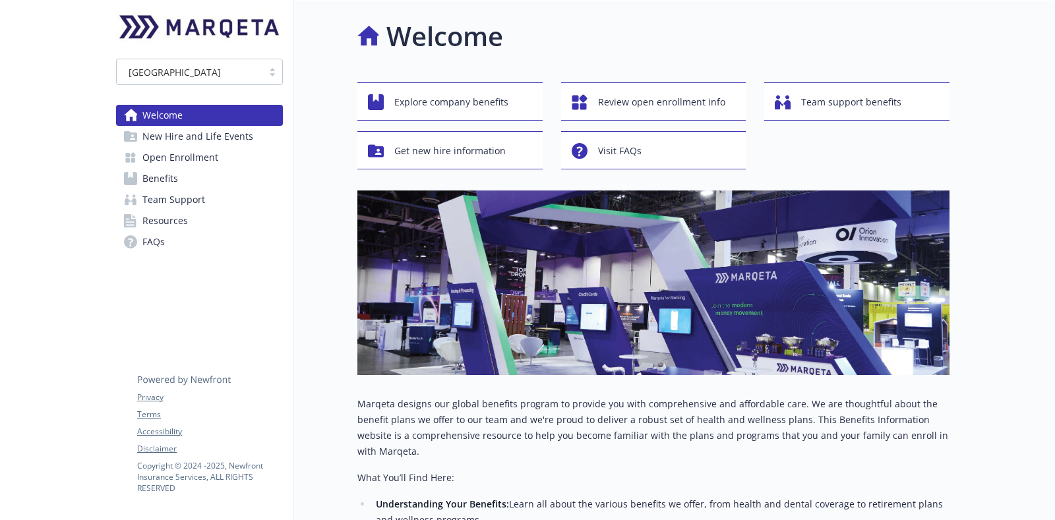
click at [177, 176] on span "Benefits" at bounding box center [160, 178] width 36 height 21
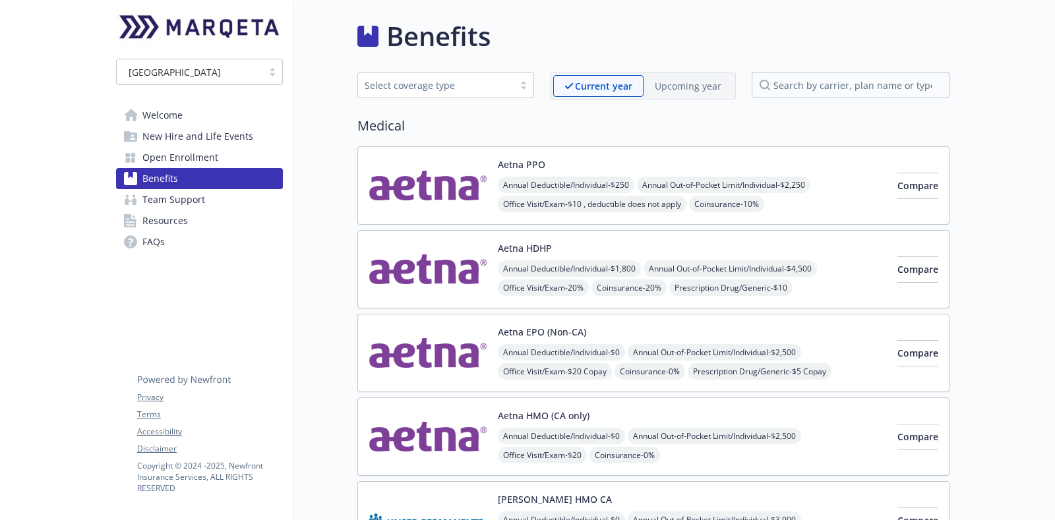
click at [663, 77] on div "Upcoming year" at bounding box center [687, 86] width 89 height 22
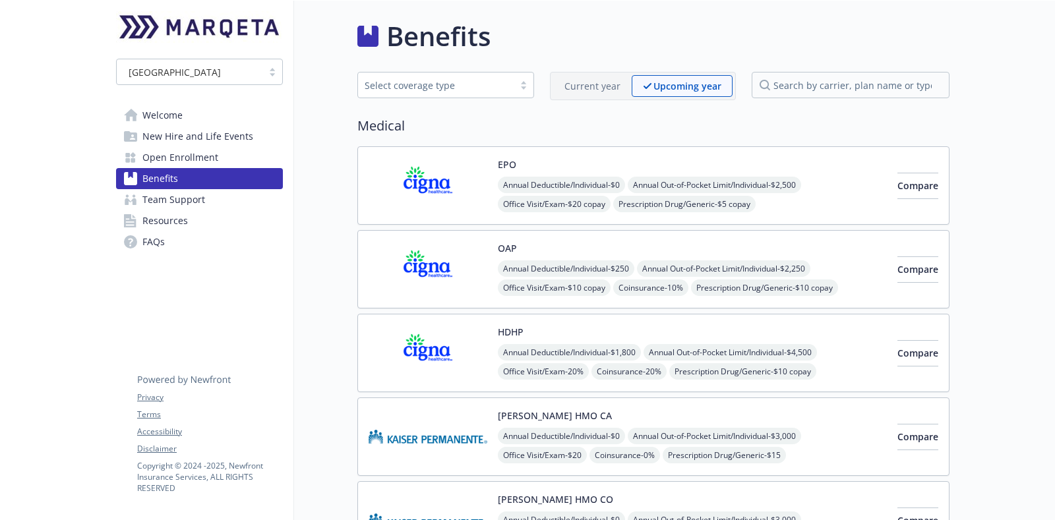
click at [818, 199] on div "Annual Deductible/Individual - $0 Annual Out-of-Pocket Limit/Individual - $2,50…" at bounding box center [692, 214] width 389 height 74
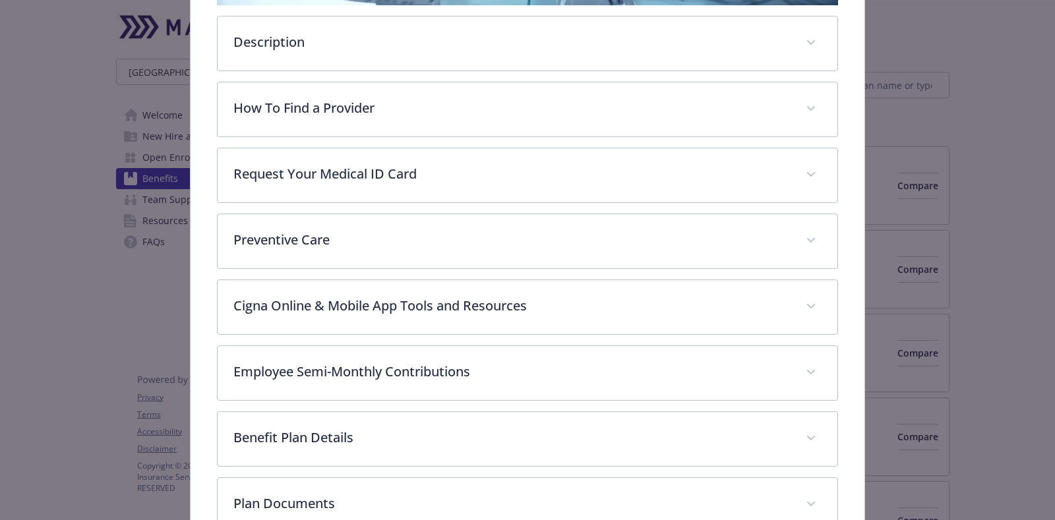
scroll to position [492, 0]
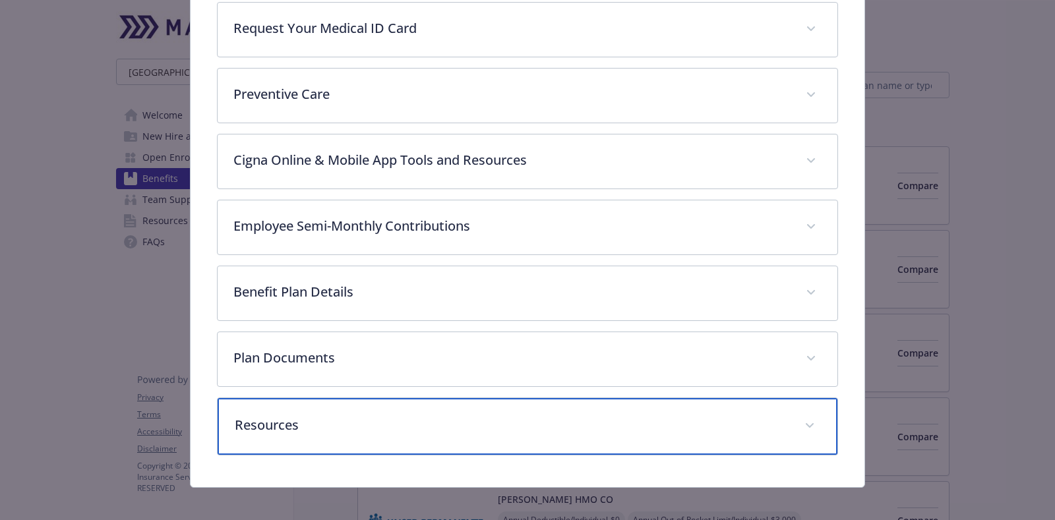
click at [799, 415] on span "details for plan Medical - EPO - Medical PPO" at bounding box center [809, 425] width 21 height 21
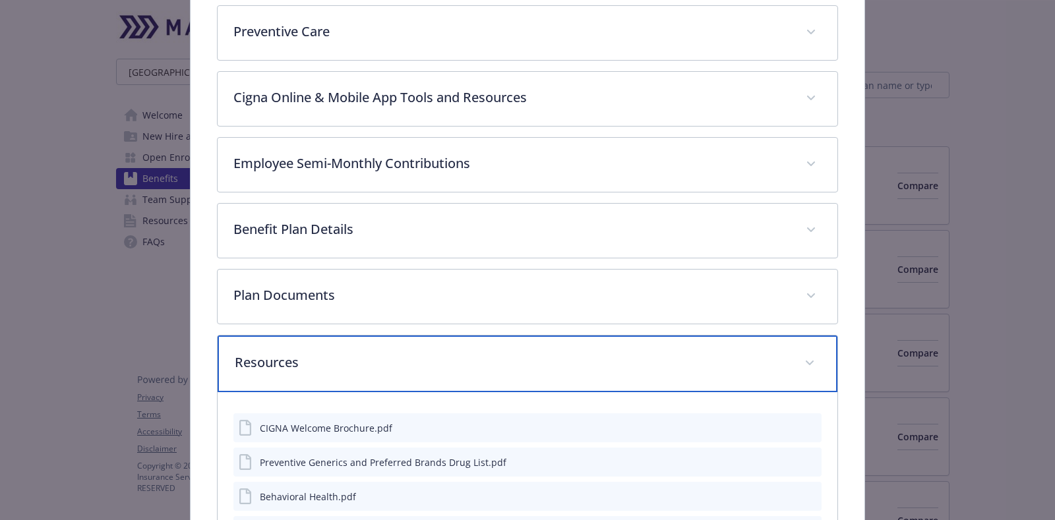
scroll to position [558, 0]
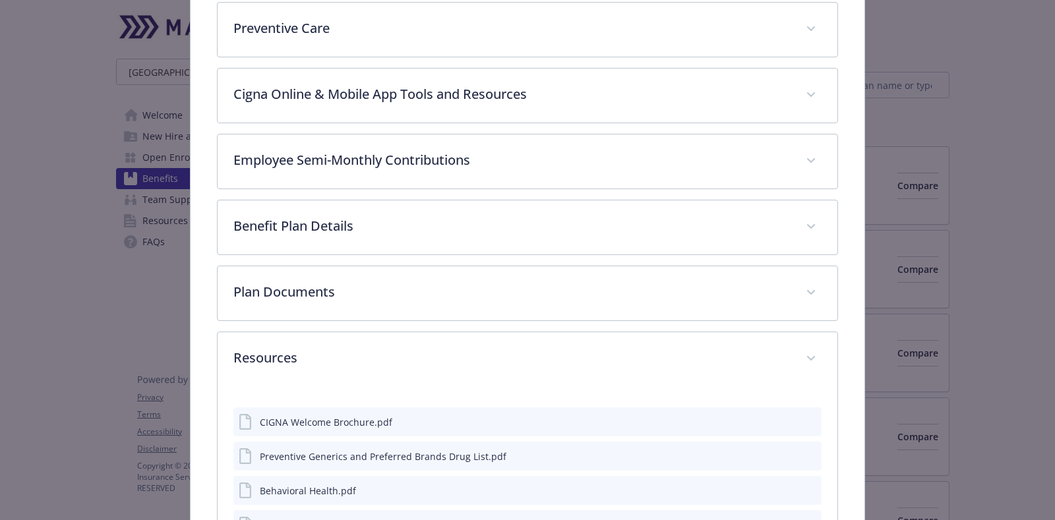
click at [803, 452] on icon "preview file" at bounding box center [809, 455] width 12 height 9
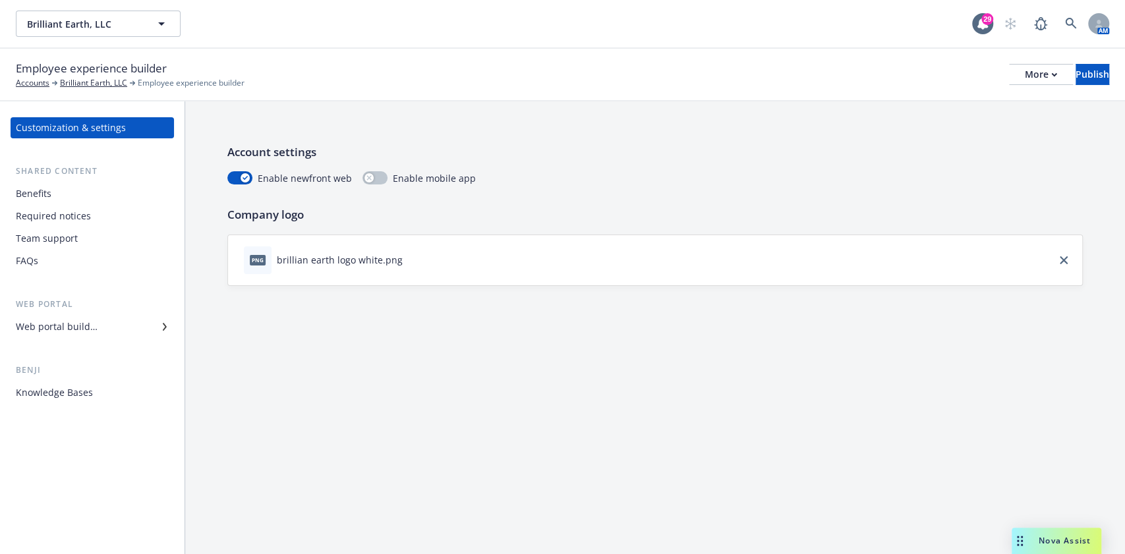
click at [51, 318] on div "Web portal builder" at bounding box center [57, 326] width 82 height 21
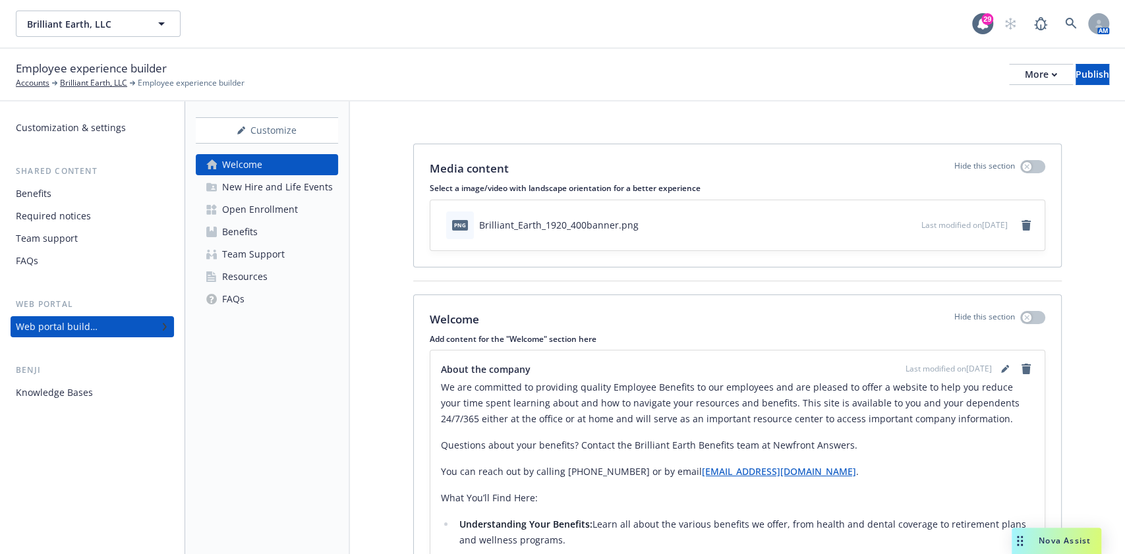
click at [295, 219] on div "Open Enrollment" at bounding box center [260, 209] width 76 height 21
